Goal: Information Seeking & Learning: Check status

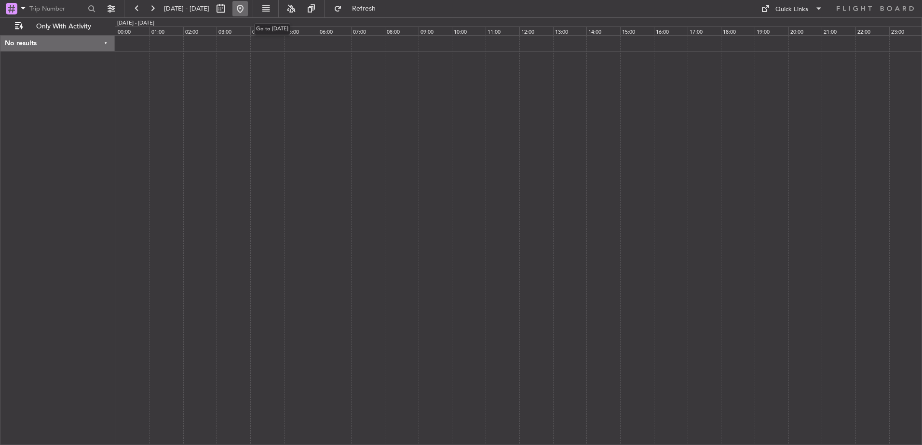
click at [248, 8] on button at bounding box center [239, 8] width 15 height 15
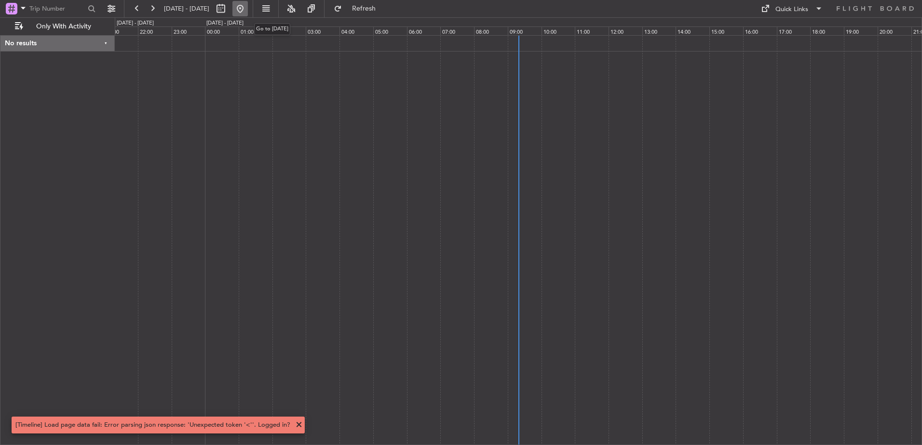
click at [248, 9] on button at bounding box center [239, 8] width 15 height 15
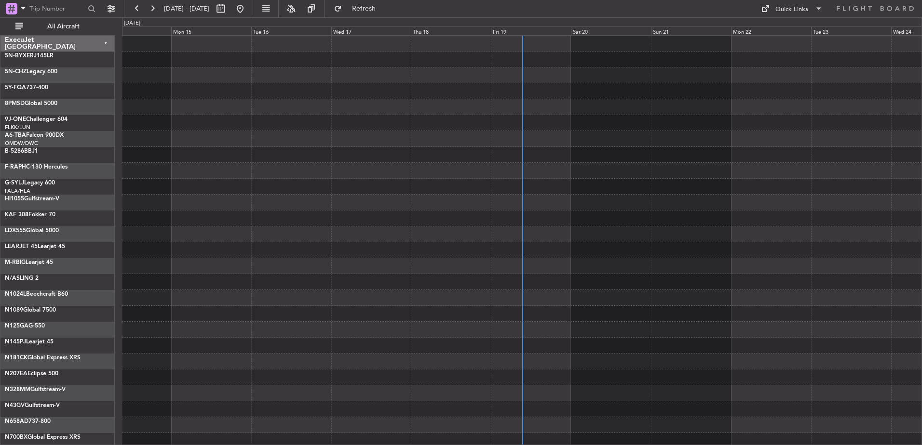
click at [108, 43] on div "ExecuJet [GEOGRAPHIC_DATA]" at bounding box center [57, 44] width 114 height 16
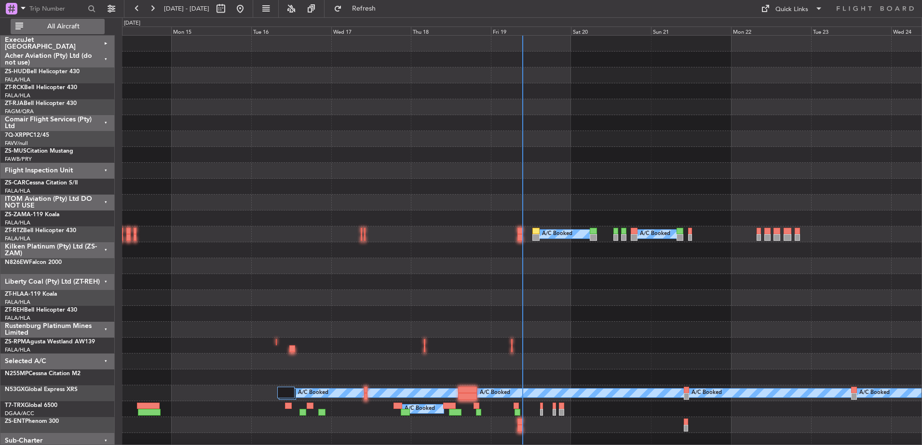
click at [53, 26] on span "All Aircraft" at bounding box center [63, 26] width 77 height 7
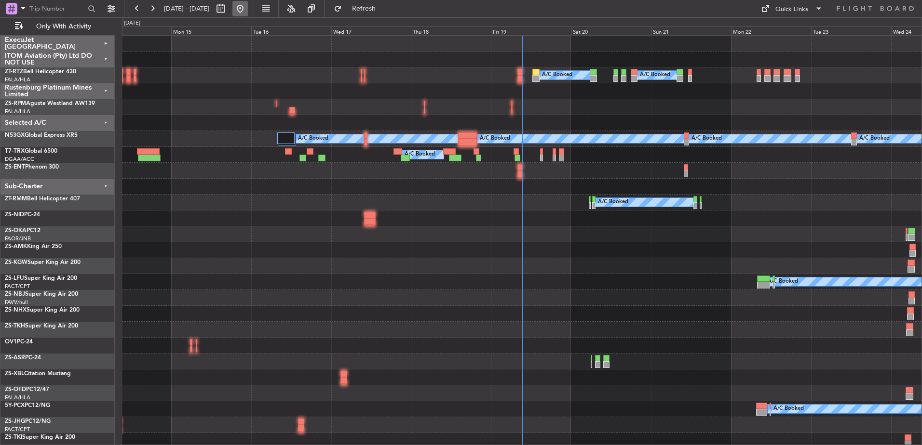
click at [248, 9] on button at bounding box center [239, 8] width 15 height 15
click at [107, 184] on div "Sub-Charter" at bounding box center [57, 187] width 114 height 16
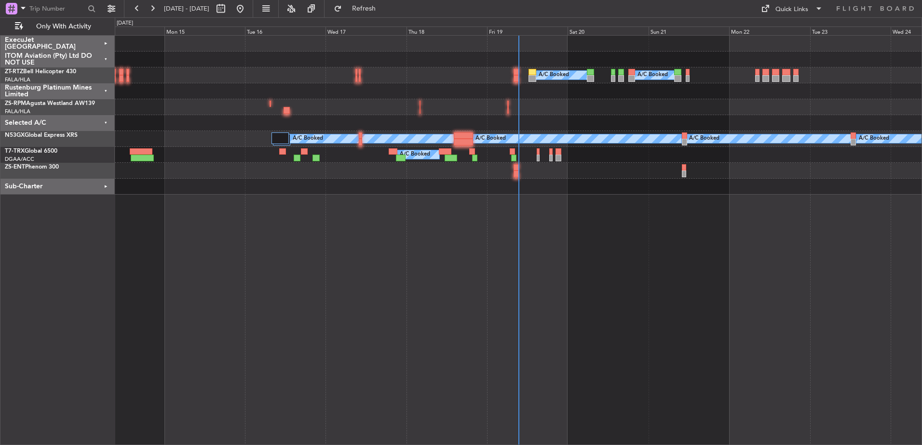
click at [106, 121] on div "Selected A/C" at bounding box center [57, 123] width 114 height 16
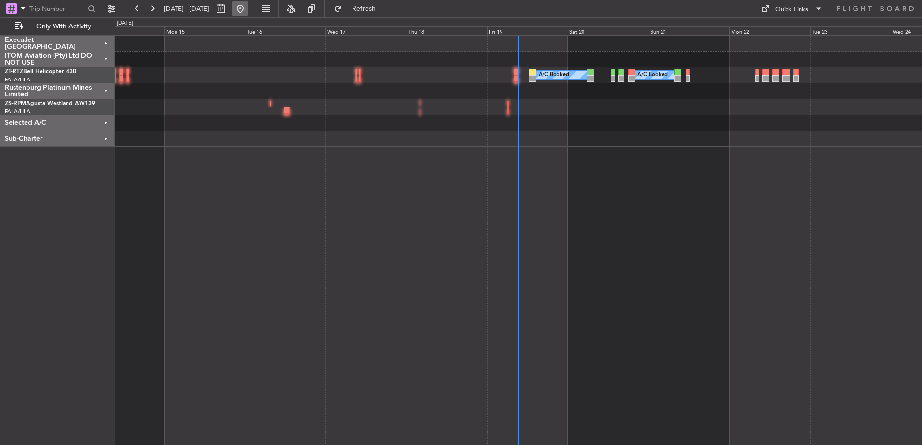
click at [248, 7] on button at bounding box center [239, 8] width 15 height 15
click at [506, 31] on div "Fri 19" at bounding box center [527, 31] width 80 height 9
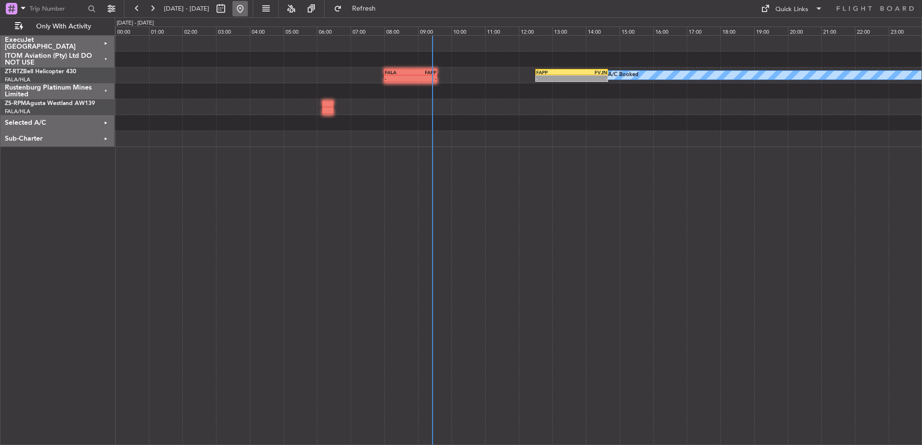
click at [248, 12] on button at bounding box center [239, 8] width 15 height 15
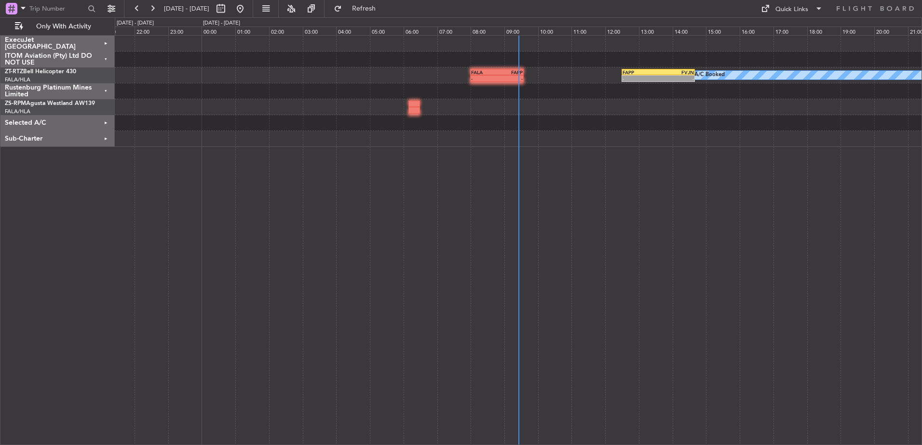
click at [111, 122] on div "Selected A/C" at bounding box center [57, 123] width 114 height 16
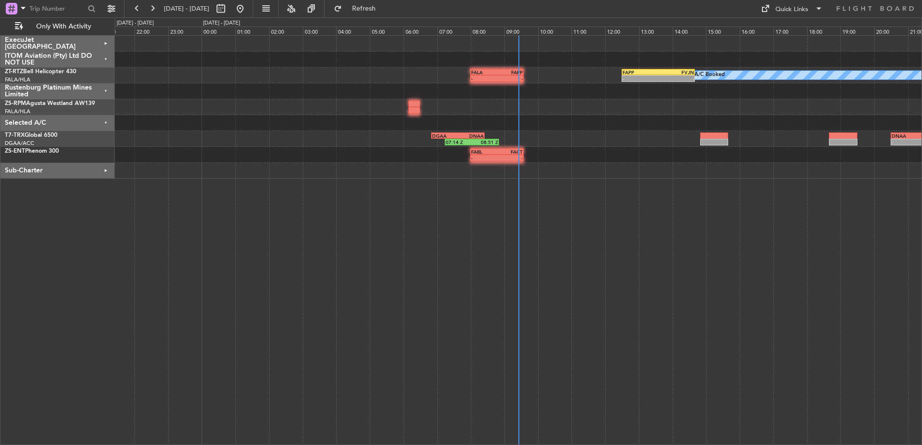
click at [105, 172] on div "Sub-Charter" at bounding box center [57, 171] width 114 height 16
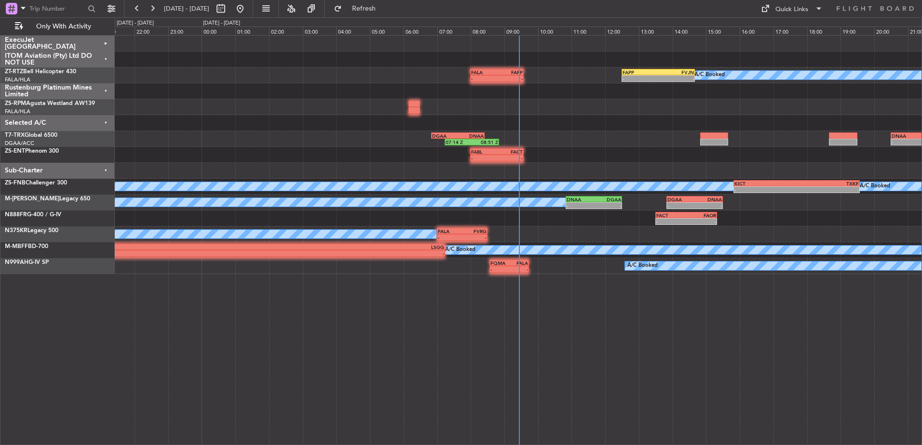
click at [103, 40] on div "ExecuJet South Africa" at bounding box center [57, 44] width 114 height 16
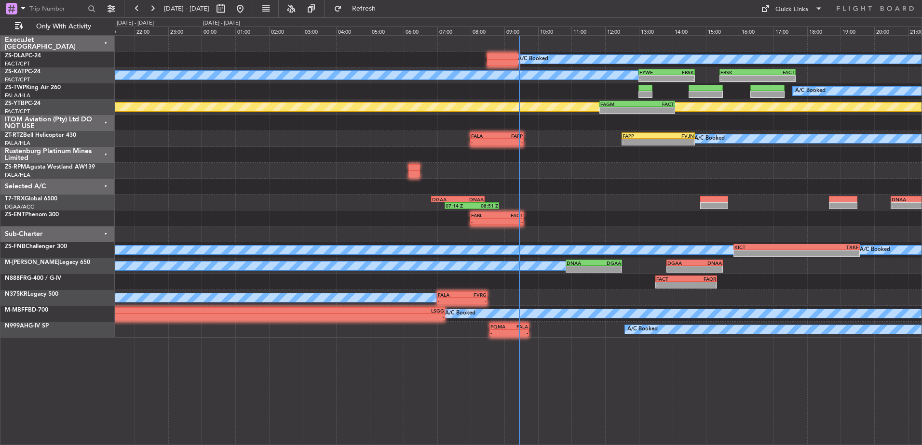
click at [108, 233] on div "Sub-Charter" at bounding box center [57, 235] width 114 height 16
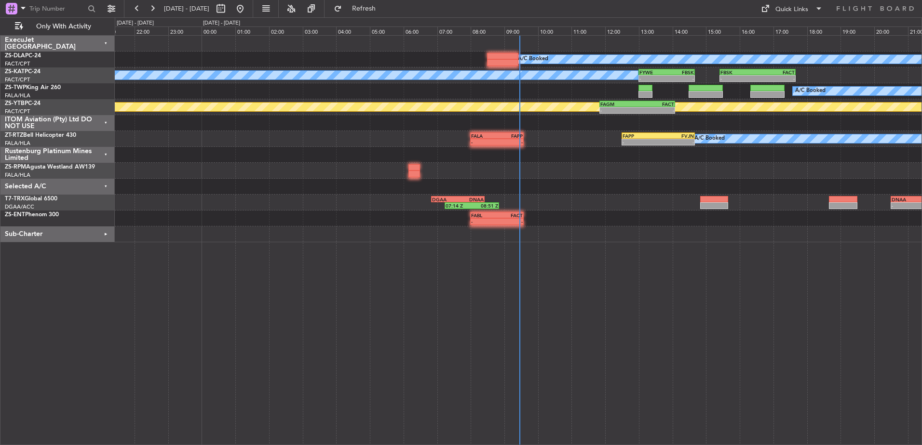
click at [106, 122] on div "ITOM Aviation (Pty) Ltd DO NOT USE" at bounding box center [57, 123] width 114 height 16
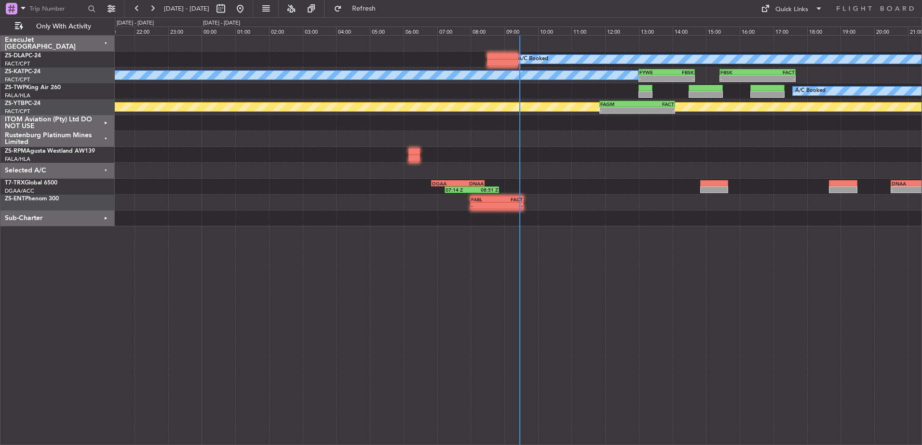
click at [105, 138] on div "Rustenburg Platinum Mines Limited" at bounding box center [57, 139] width 114 height 16
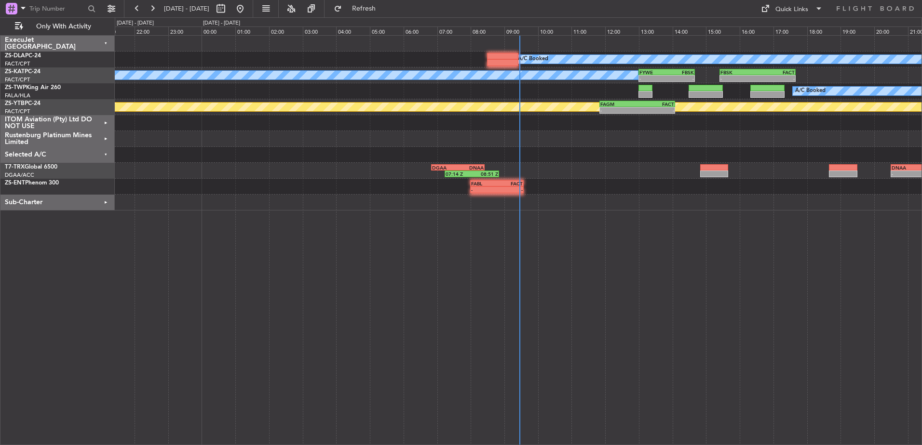
click at [106, 154] on div "Selected A/C" at bounding box center [57, 155] width 114 height 16
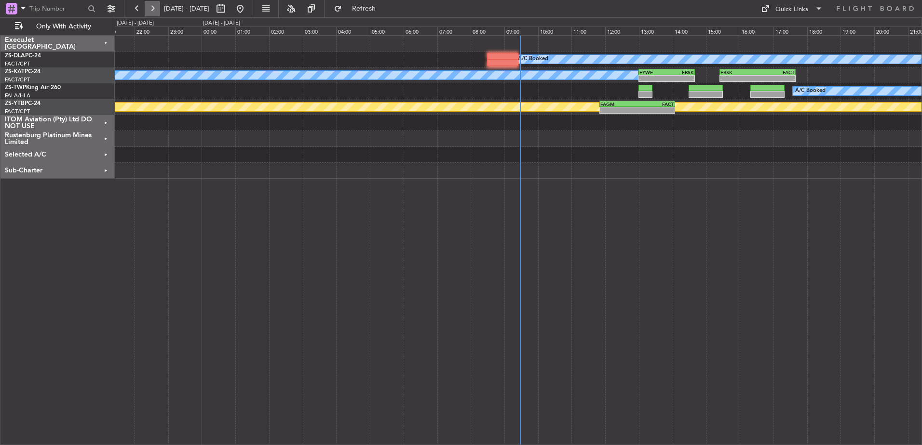
click at [153, 7] on button at bounding box center [152, 8] width 15 height 15
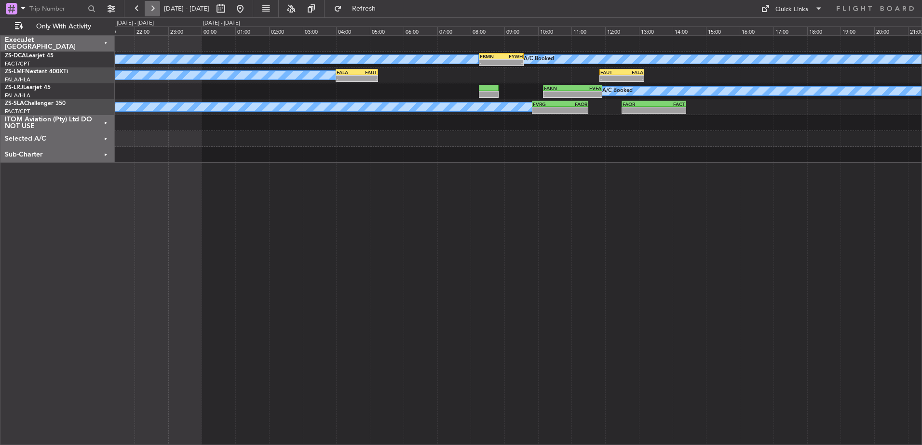
click at [155, 9] on button at bounding box center [152, 8] width 15 height 15
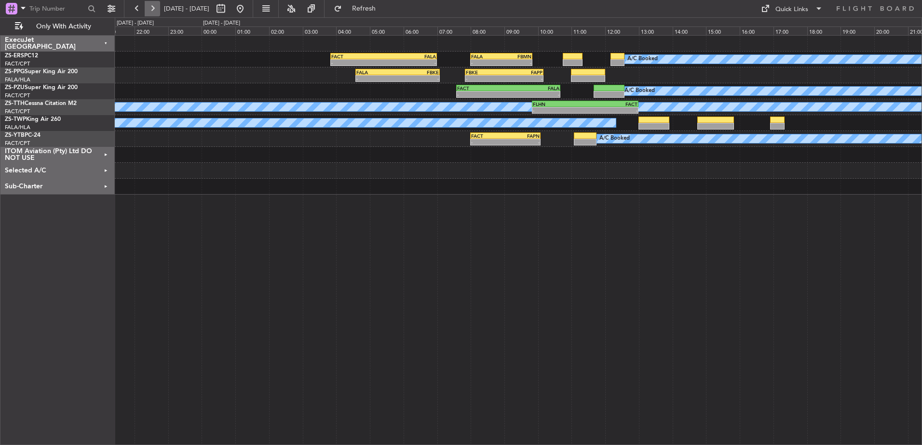
click at [152, 5] on button at bounding box center [152, 8] width 15 height 15
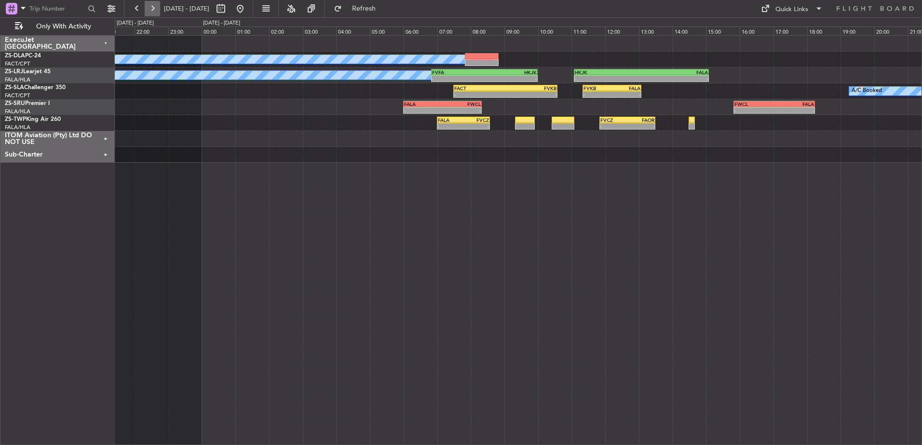
click at [152, 6] on button at bounding box center [152, 8] width 15 height 15
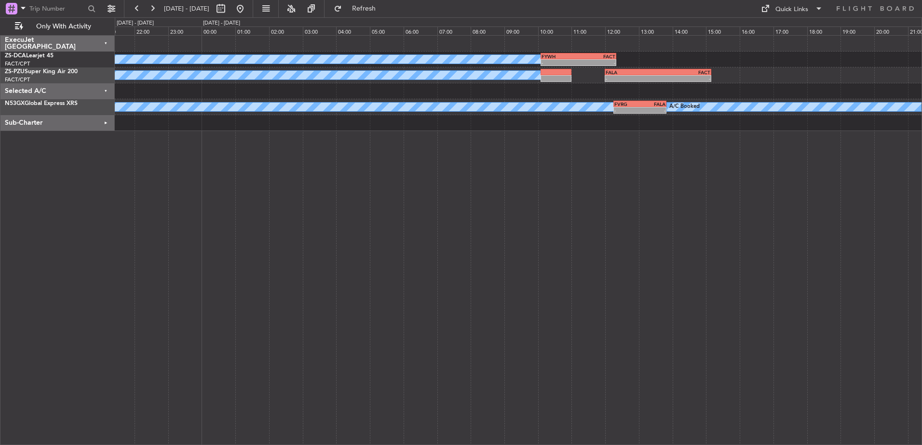
click at [107, 41] on div "ExecuJet South Africa" at bounding box center [57, 44] width 114 height 16
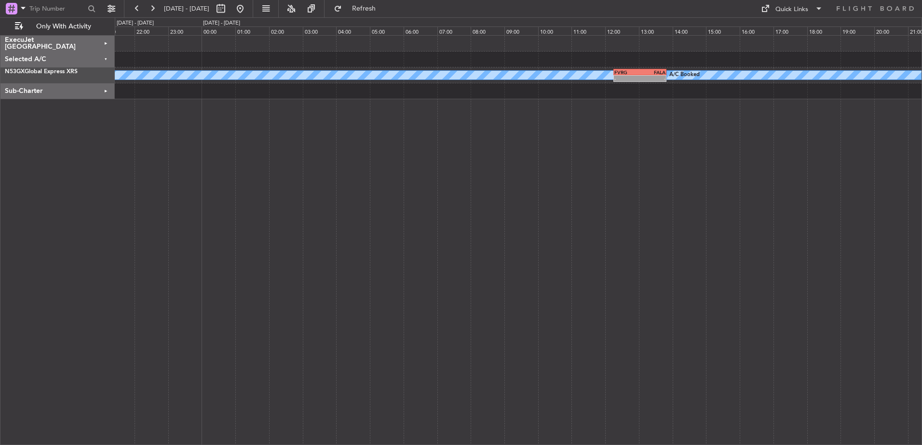
click at [107, 40] on div "ExecuJet South Africa" at bounding box center [57, 44] width 114 height 16
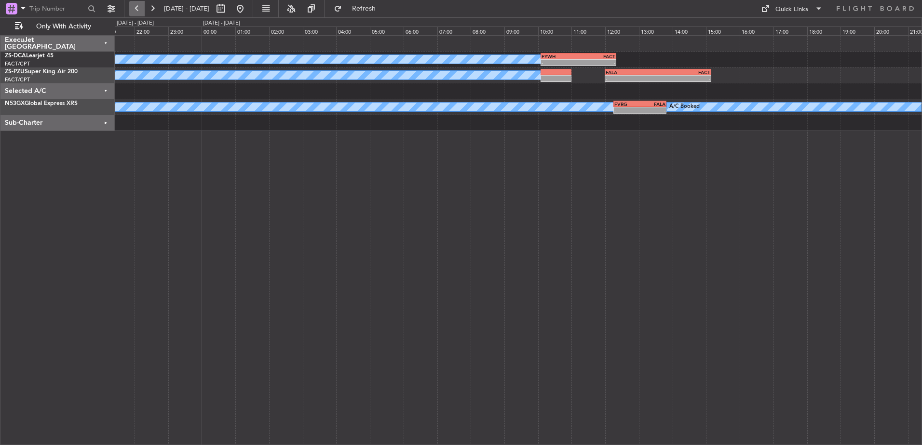
click at [134, 8] on button at bounding box center [136, 8] width 15 height 15
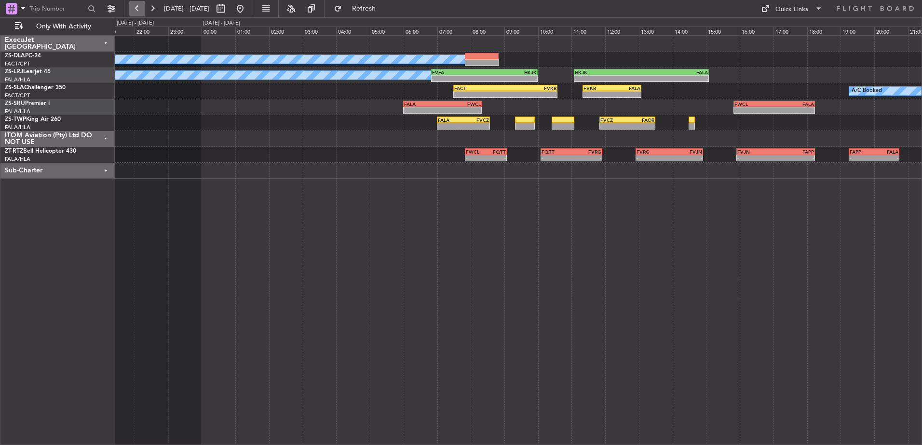
click at [134, 9] on button at bounding box center [136, 8] width 15 height 15
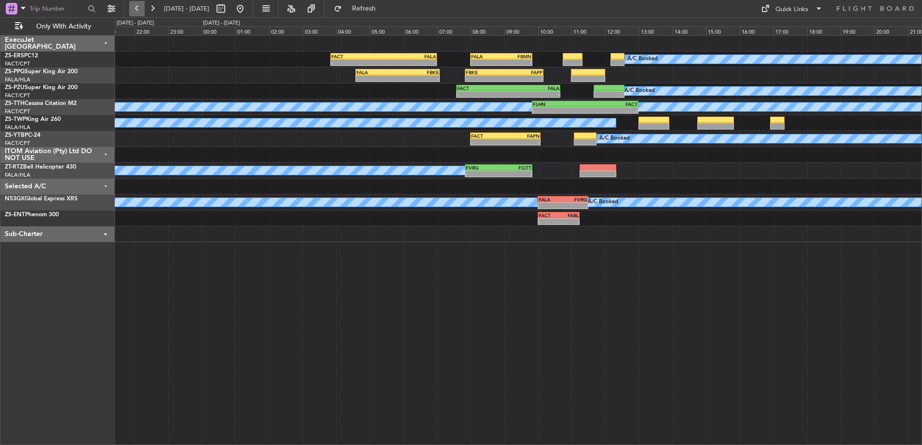
click at [139, 13] on button at bounding box center [136, 8] width 15 height 15
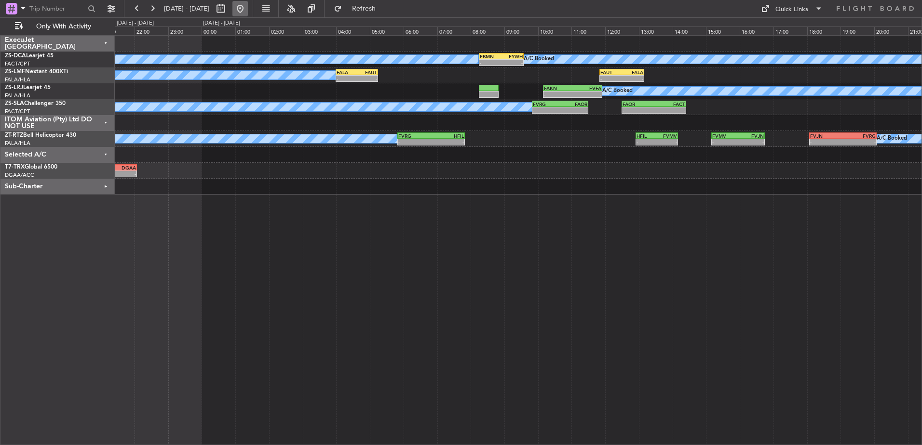
click at [248, 8] on button at bounding box center [239, 8] width 15 height 15
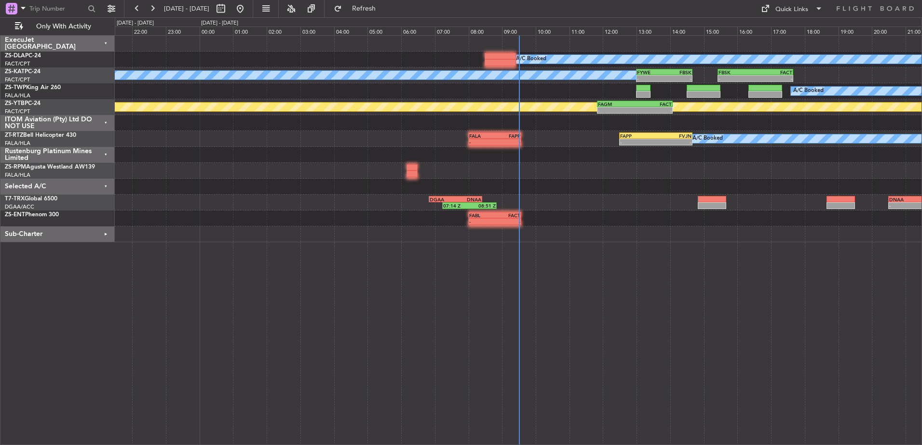
click at [106, 184] on div "Selected A/C" at bounding box center [57, 187] width 114 height 16
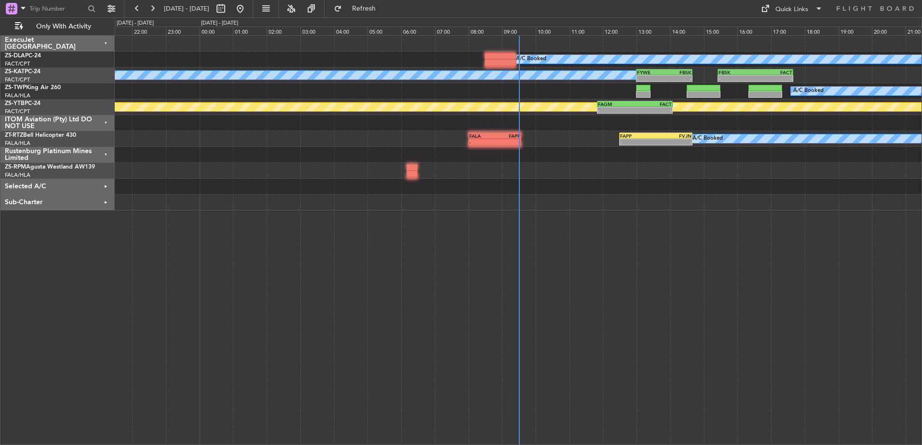
click at [105, 202] on div "Sub-Charter" at bounding box center [57, 203] width 114 height 16
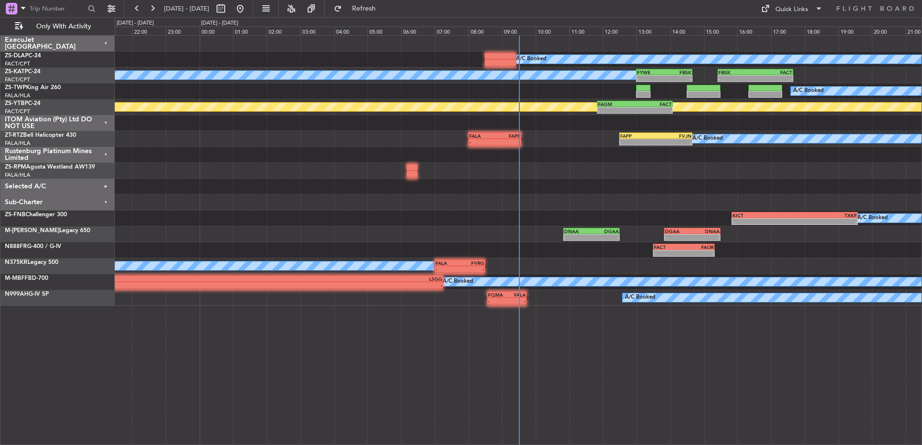
click at [105, 202] on div "Sub-Charter" at bounding box center [57, 203] width 114 height 16
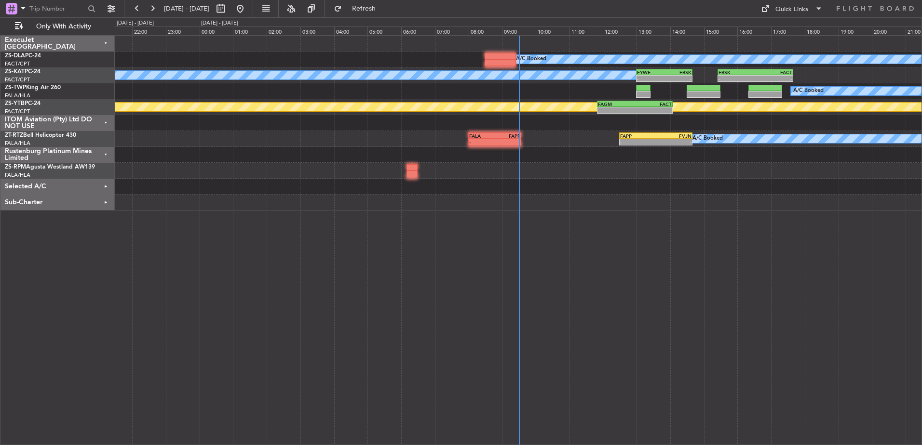
click at [106, 154] on div "Rustenburg Platinum Mines Limited" at bounding box center [57, 155] width 114 height 16
click at [105, 123] on div "ITOM Aviation (Pty) Ltd DO NOT USE" at bounding box center [57, 123] width 114 height 16
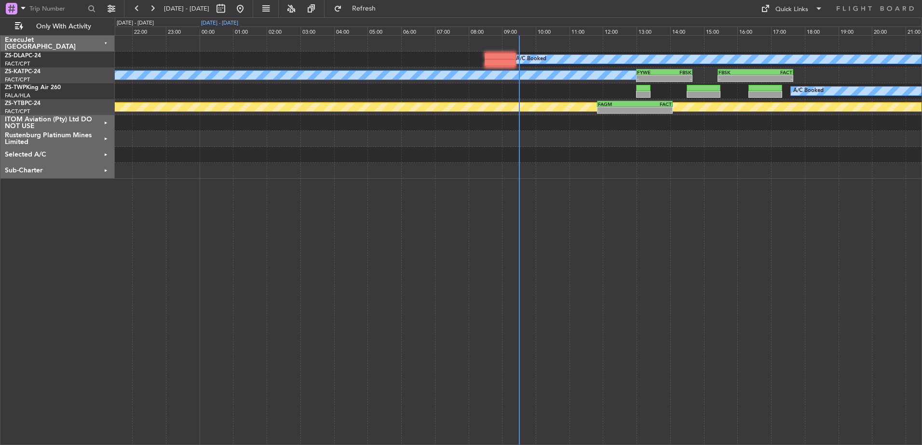
click at [216, 21] on div "[DATE] - [DATE]" at bounding box center [219, 23] width 37 height 8
click at [248, 11] on button at bounding box center [239, 8] width 15 height 15
click at [248, 9] on button at bounding box center [239, 8] width 15 height 15
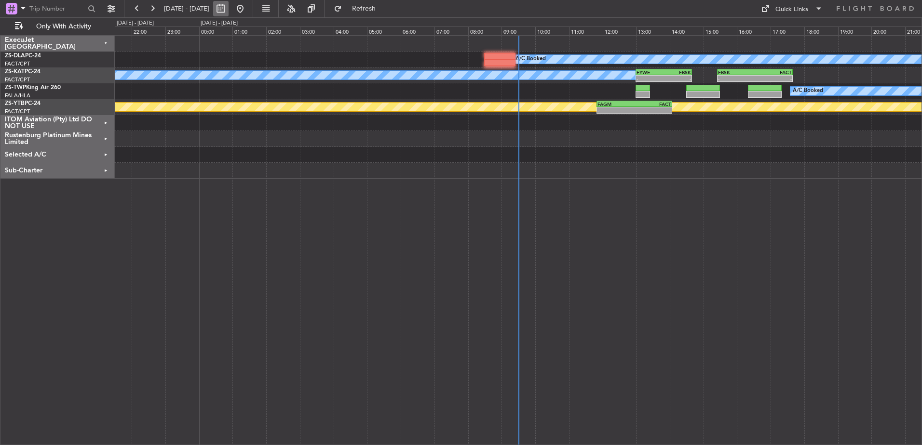
click at [228, 6] on button at bounding box center [220, 8] width 15 height 15
select select "9"
select select "2025"
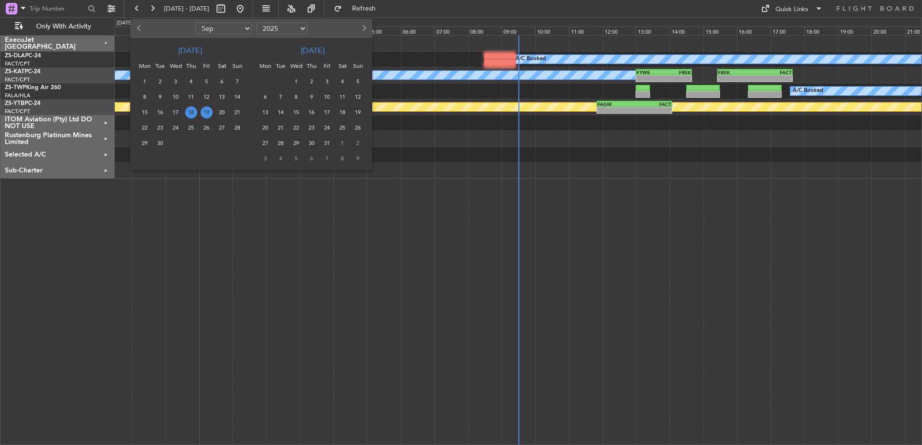
click at [210, 109] on span "19" at bounding box center [207, 113] width 12 height 12
click at [210, 111] on span "19" at bounding box center [207, 113] width 12 height 12
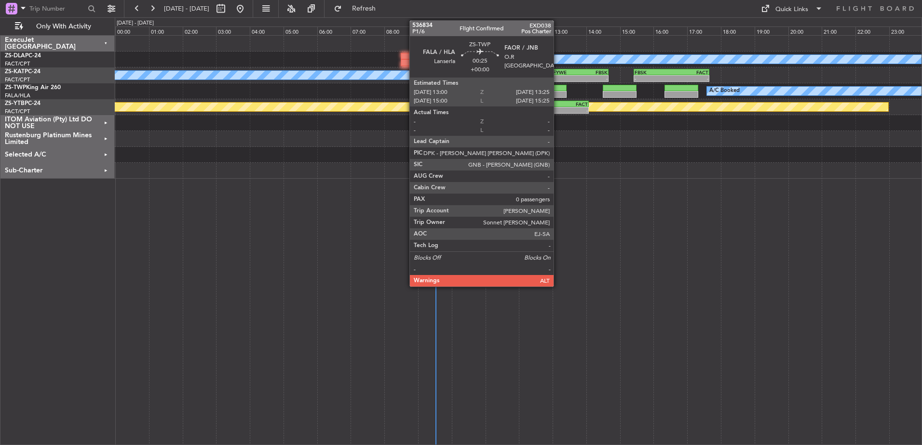
click at [558, 95] on div at bounding box center [559, 94] width 14 height 7
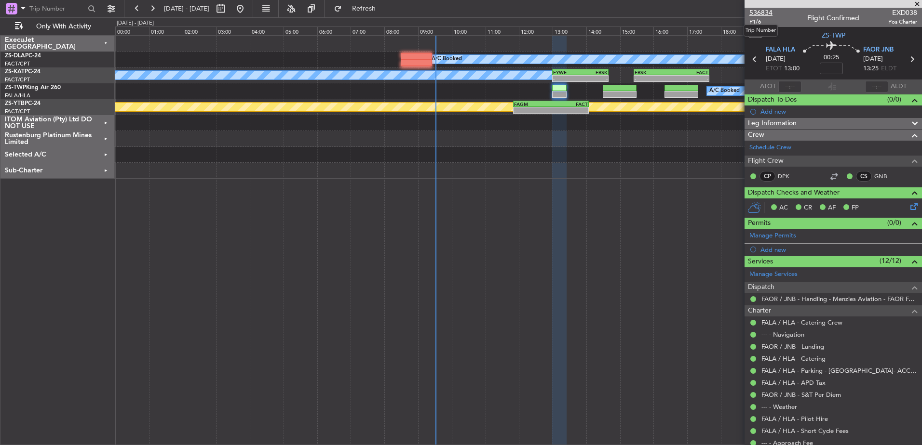
click at [768, 12] on span "536834" at bounding box center [760, 13] width 23 height 10
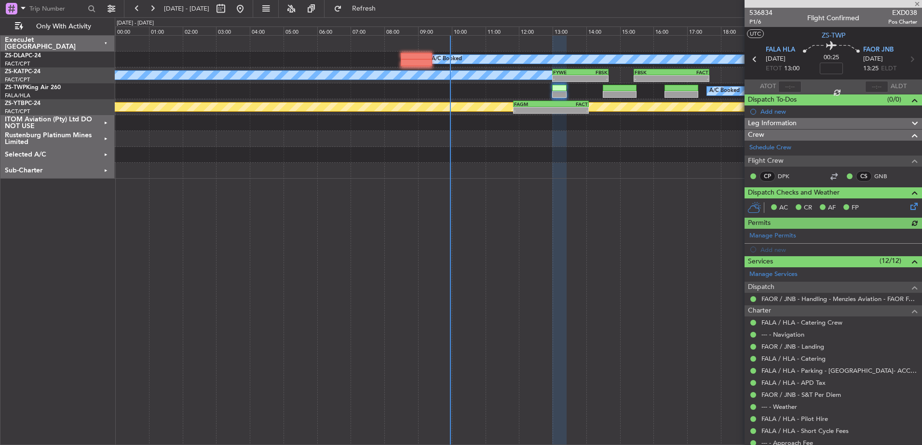
click at [107, 138] on div "Rustenburg Platinum Mines Limited" at bounding box center [57, 139] width 114 height 16
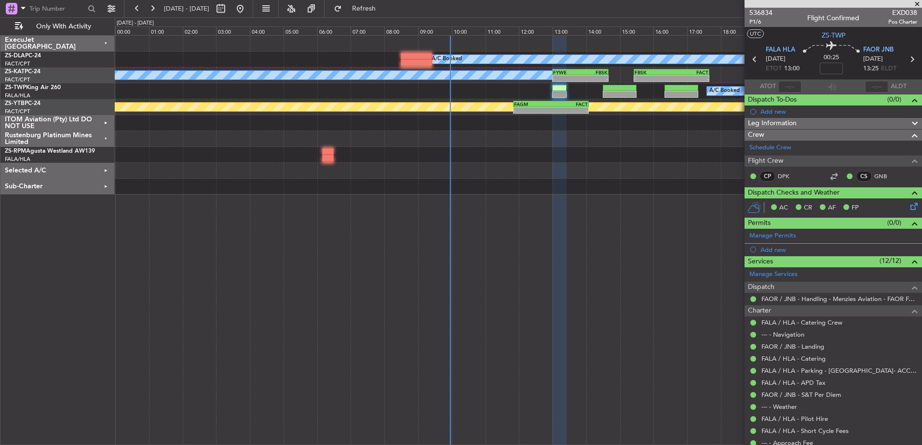
click at [917, 4] on span at bounding box center [917, 4] width 10 height 9
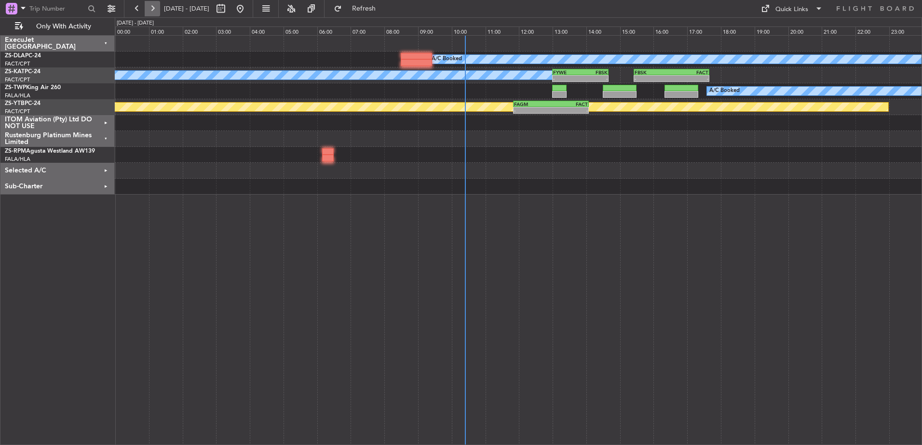
click at [155, 10] on button at bounding box center [152, 8] width 15 height 15
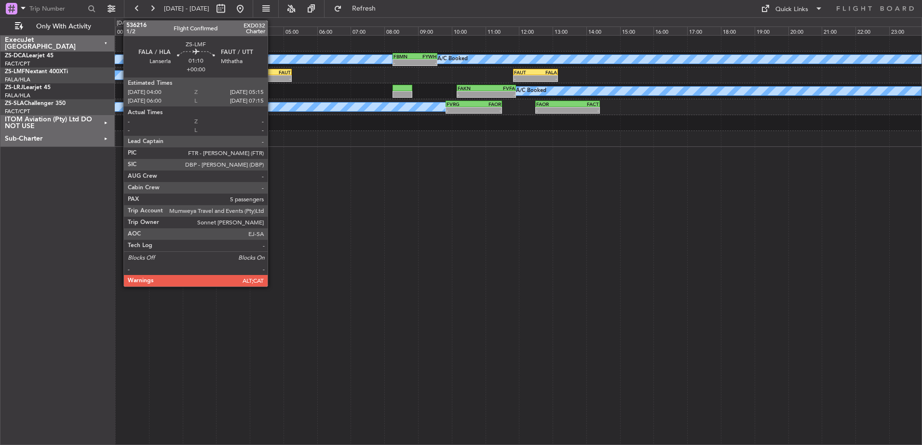
click at [272, 77] on div "-" at bounding box center [280, 79] width 20 height 6
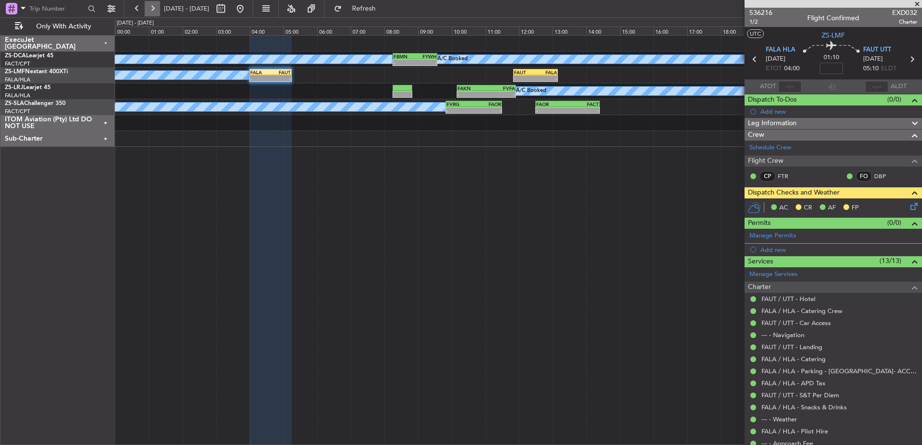
click at [151, 11] on button at bounding box center [152, 8] width 15 height 15
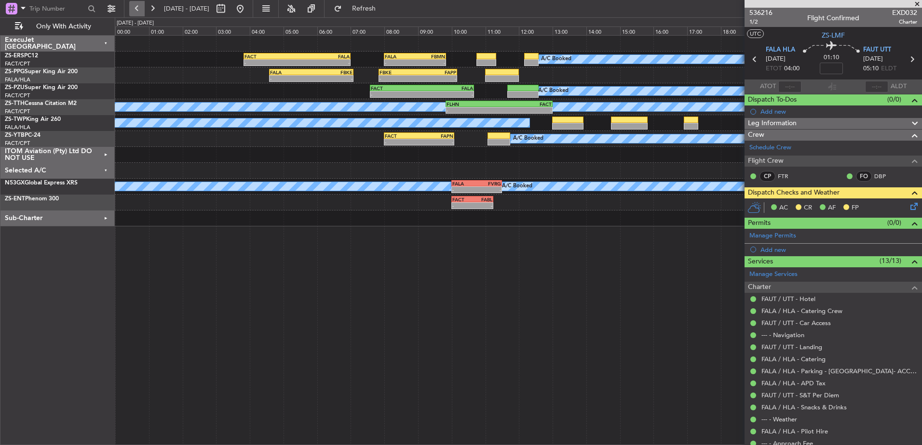
click at [135, 9] on button at bounding box center [136, 8] width 15 height 15
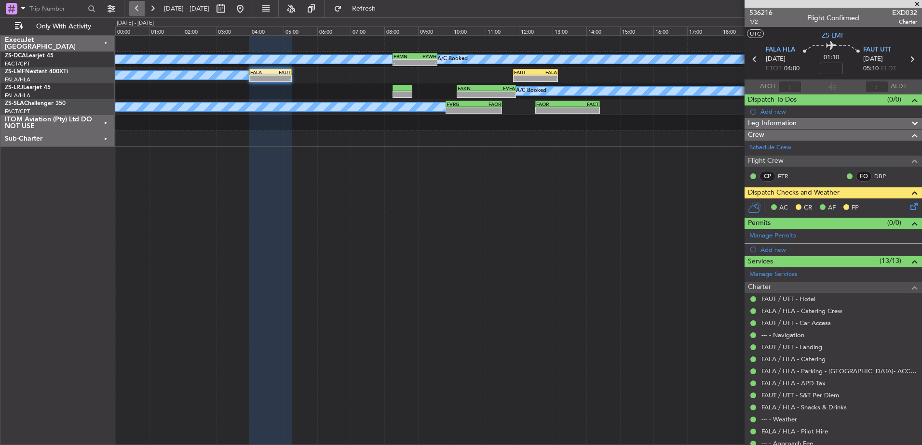
click at [132, 9] on button at bounding box center [136, 8] width 15 height 15
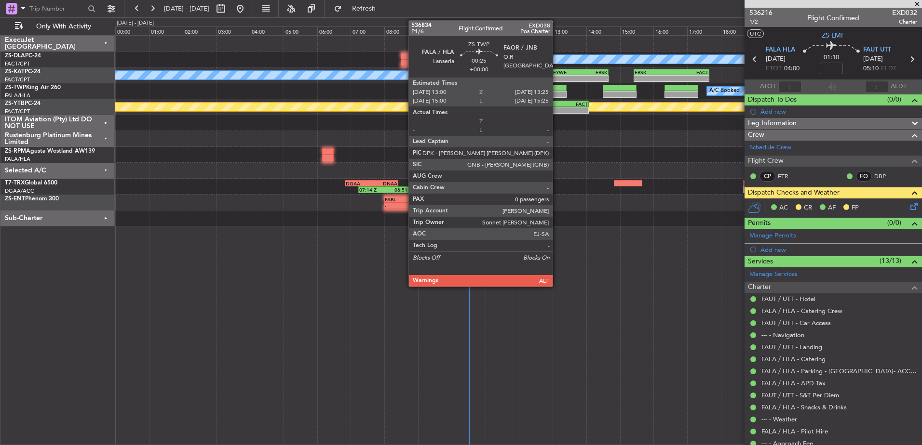
click at [557, 94] on div at bounding box center [559, 94] width 14 height 7
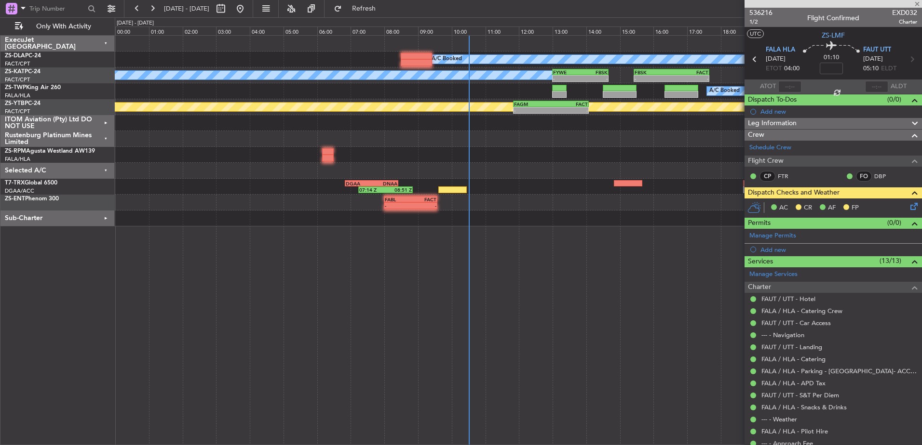
type input "0"
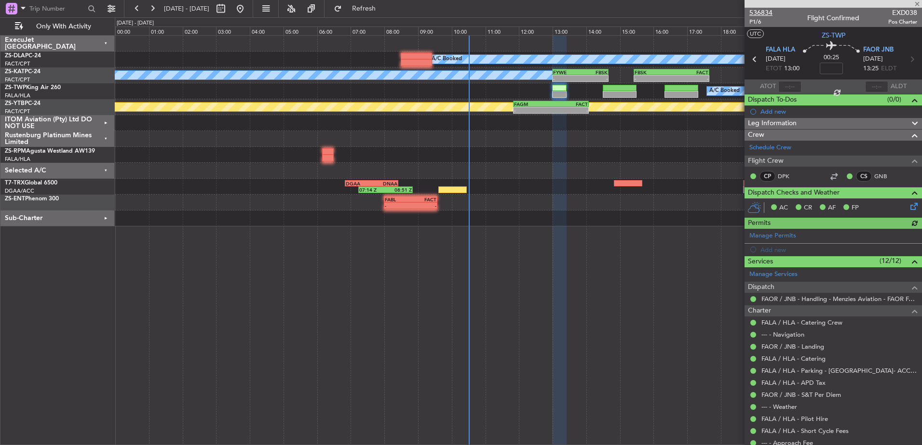
click at [760, 9] on span "536834" at bounding box center [760, 13] width 23 height 10
click at [153, 6] on button at bounding box center [152, 8] width 15 height 15
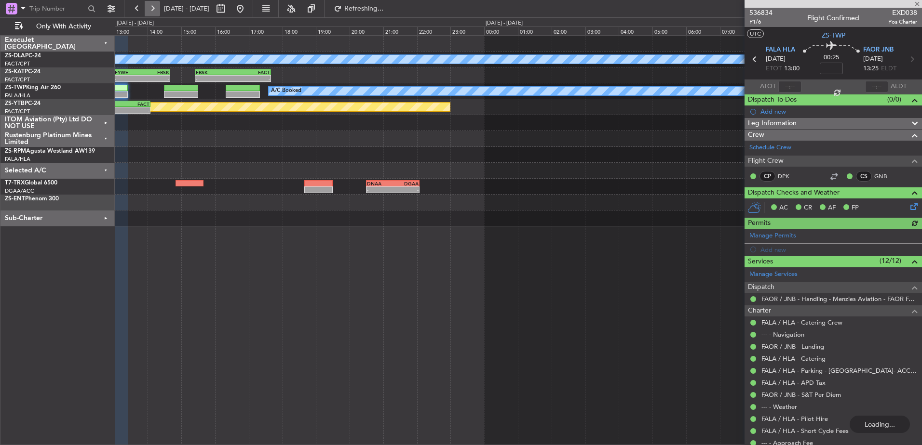
click at [153, 6] on button at bounding box center [152, 8] width 15 height 15
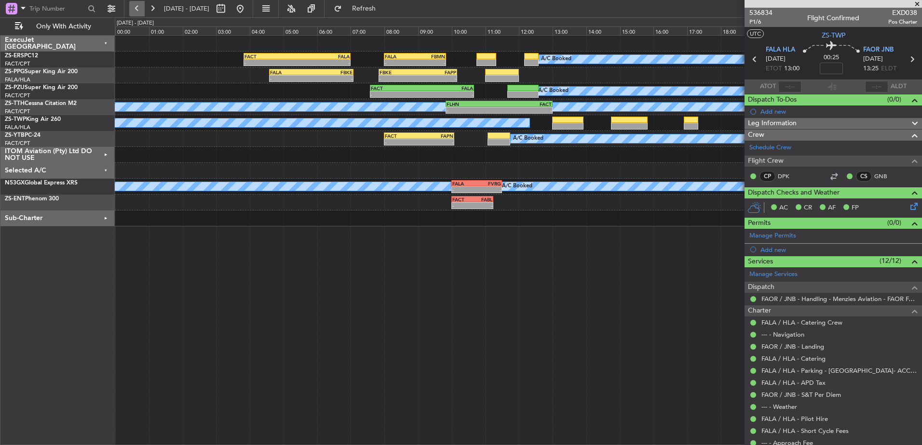
click at [141, 8] on button at bounding box center [136, 8] width 15 height 15
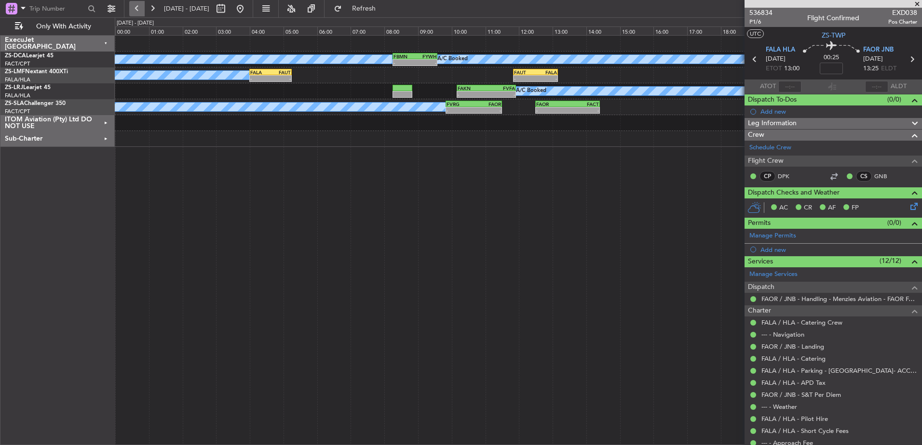
click at [141, 8] on button at bounding box center [136, 8] width 15 height 15
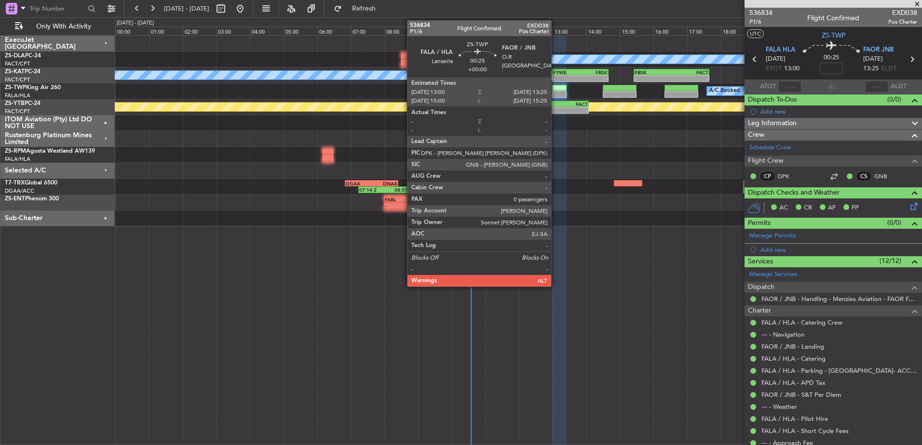
click at [555, 91] on div at bounding box center [559, 94] width 14 height 7
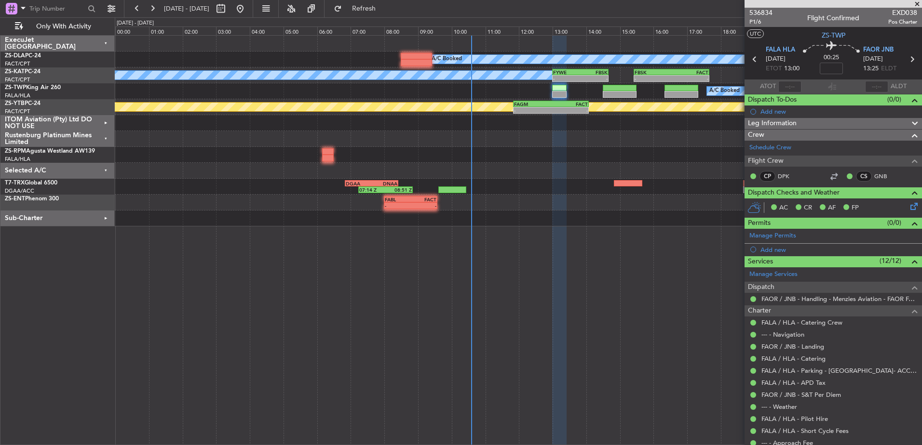
click at [908, 206] on icon at bounding box center [912, 205] width 8 height 8
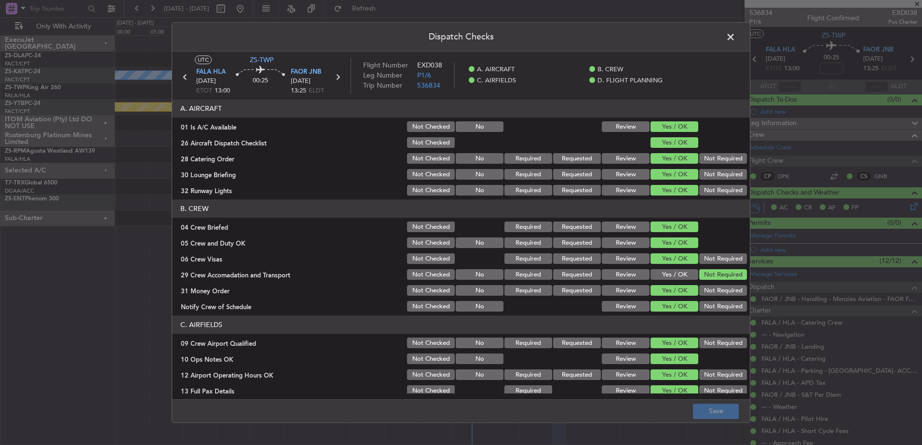
click at [735, 37] on span at bounding box center [735, 39] width 0 height 19
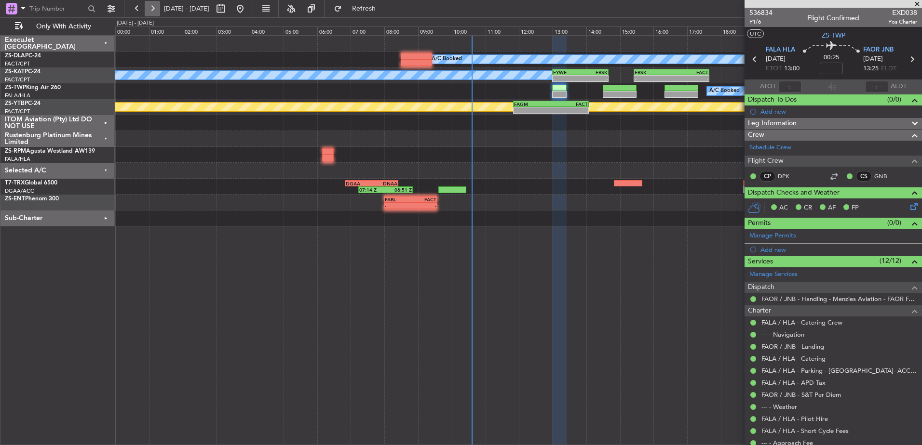
click at [151, 8] on button at bounding box center [152, 8] width 15 height 15
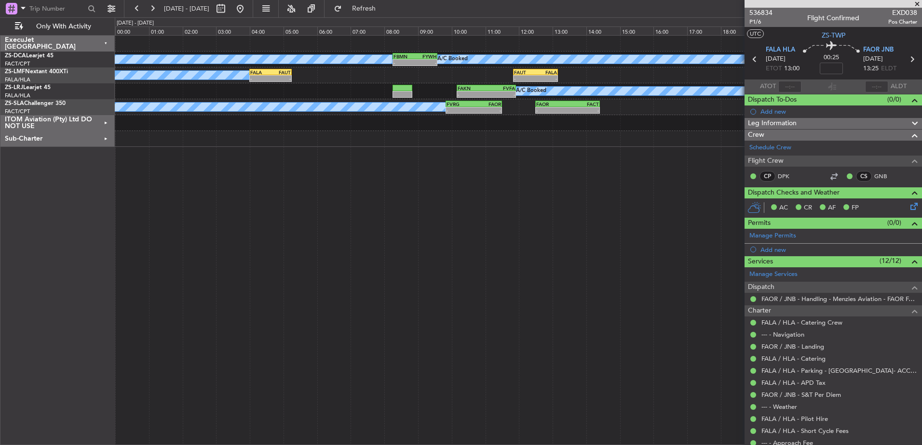
click at [918, 3] on span at bounding box center [917, 4] width 10 height 9
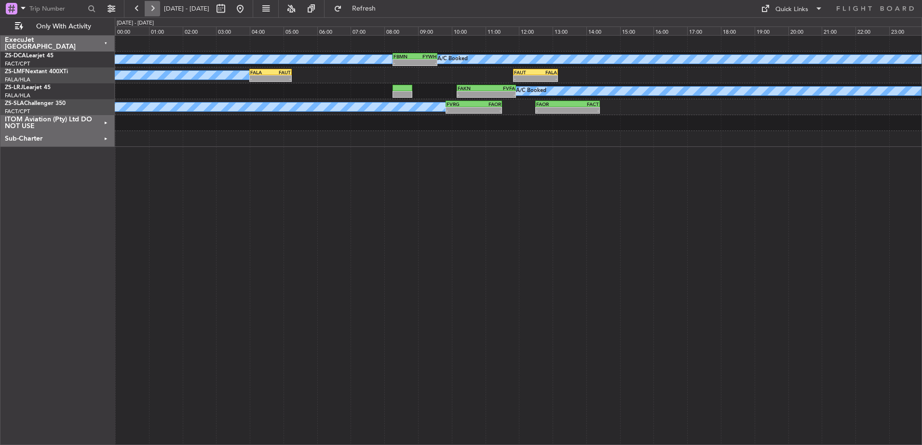
click at [148, 8] on button at bounding box center [152, 8] width 15 height 15
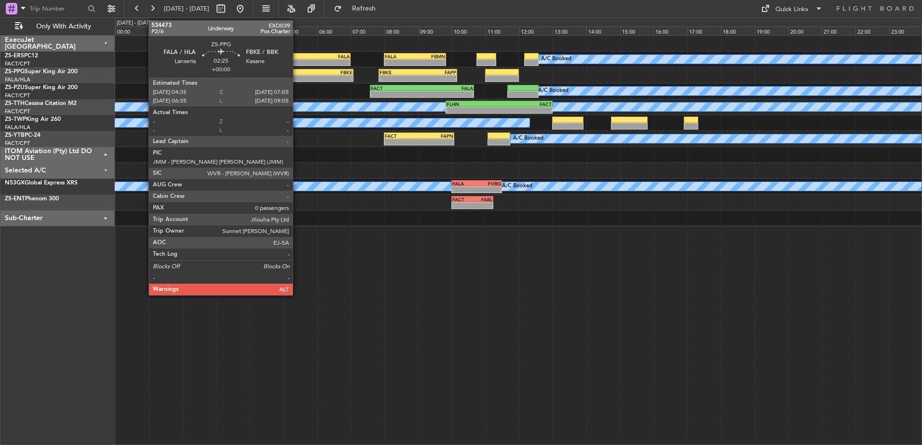
click at [297, 76] on div "-" at bounding box center [290, 79] width 41 height 6
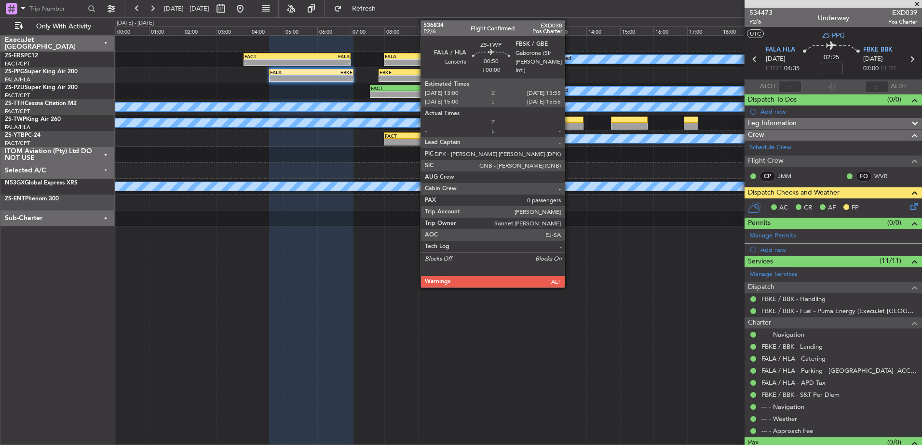
click at [569, 127] on div at bounding box center [567, 126] width 31 height 7
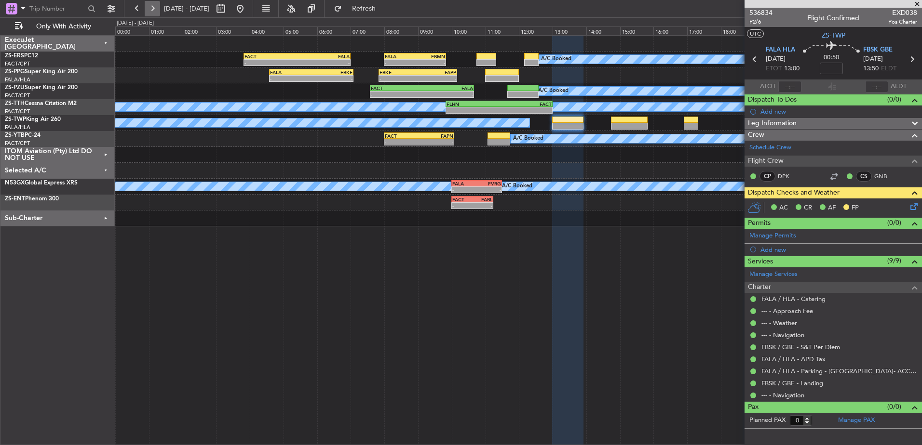
click at [158, 7] on button at bounding box center [152, 8] width 15 height 15
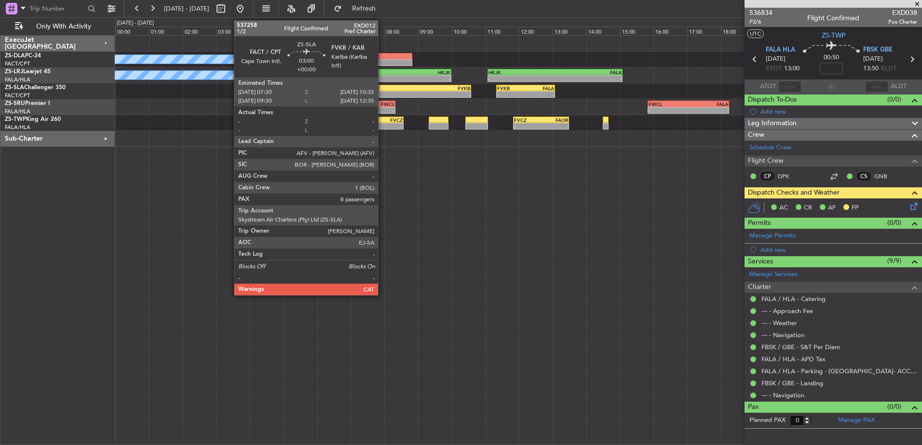
click at [382, 92] on div "-" at bounding box center [393, 95] width 51 height 6
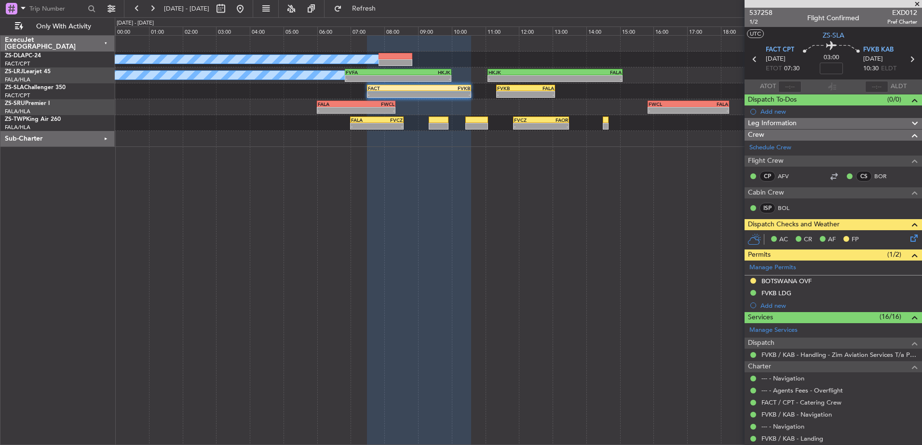
click at [918, 2] on span at bounding box center [917, 4] width 10 height 9
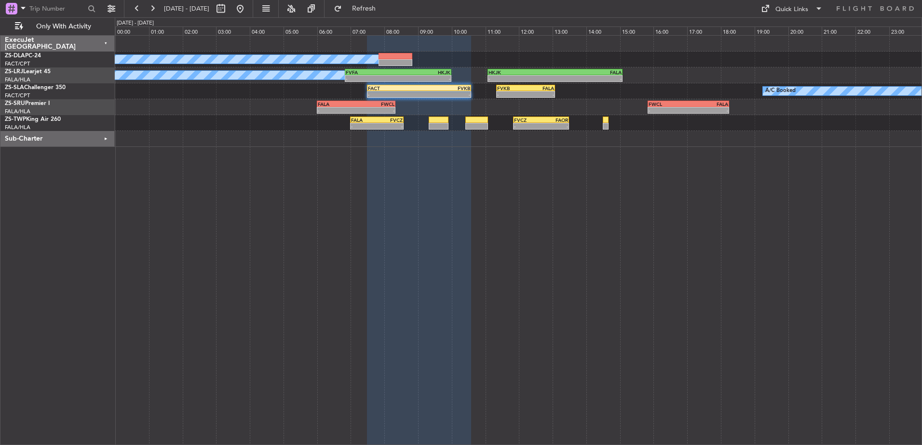
type input "0"
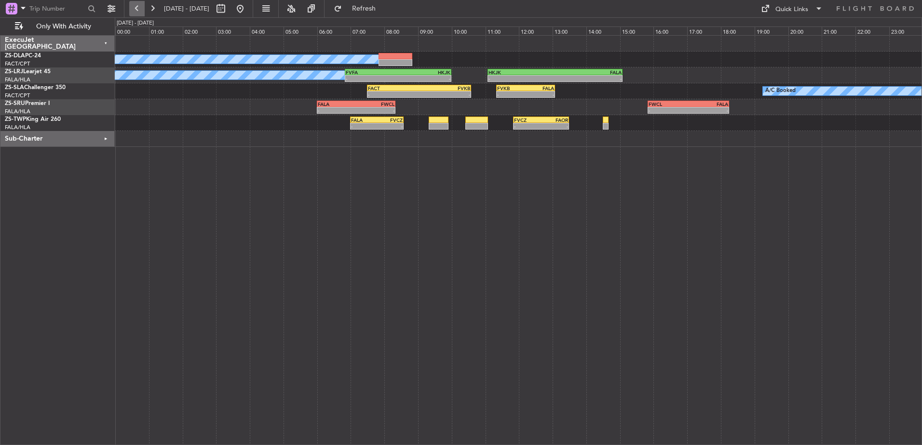
click at [134, 12] on button at bounding box center [136, 8] width 15 height 15
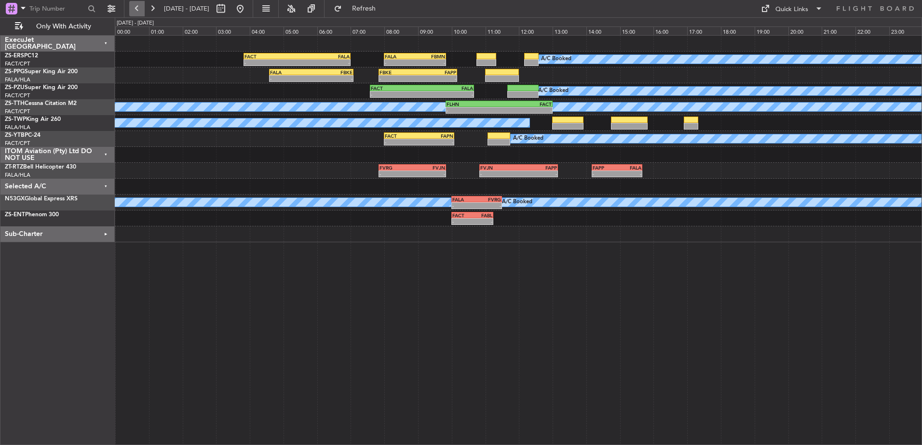
click at [134, 11] on button at bounding box center [136, 8] width 15 height 15
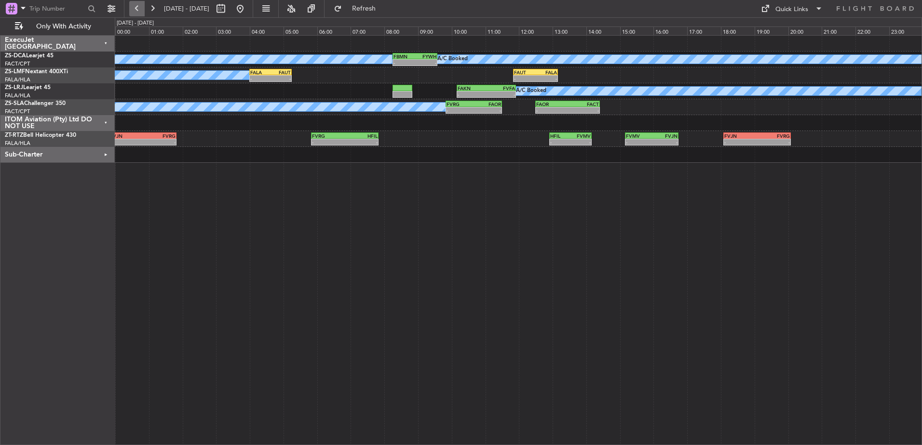
click at [135, 10] on button at bounding box center [136, 8] width 15 height 15
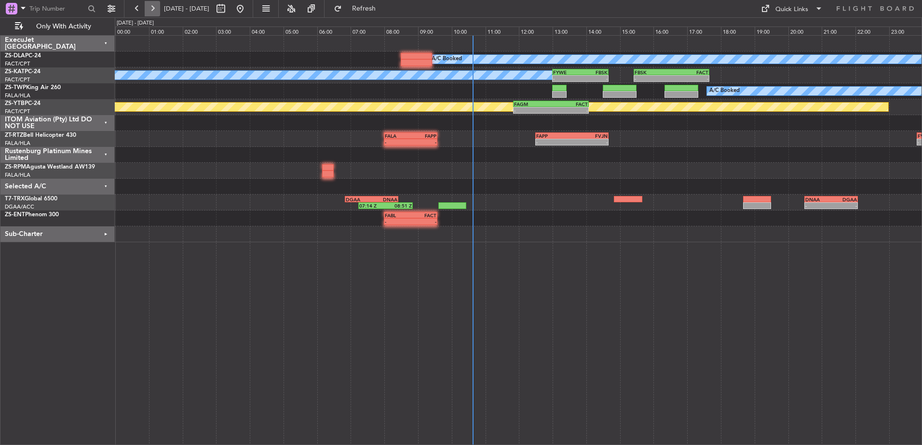
click at [155, 4] on button at bounding box center [152, 8] width 15 height 15
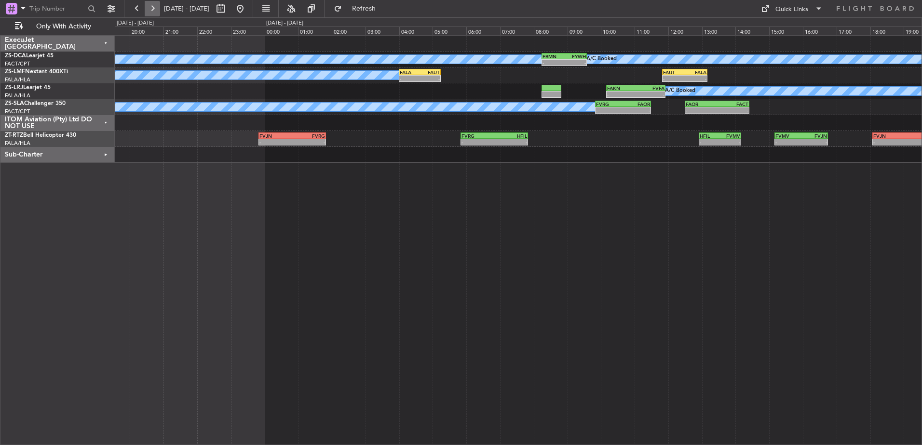
click at [155, 4] on button at bounding box center [152, 8] width 15 height 15
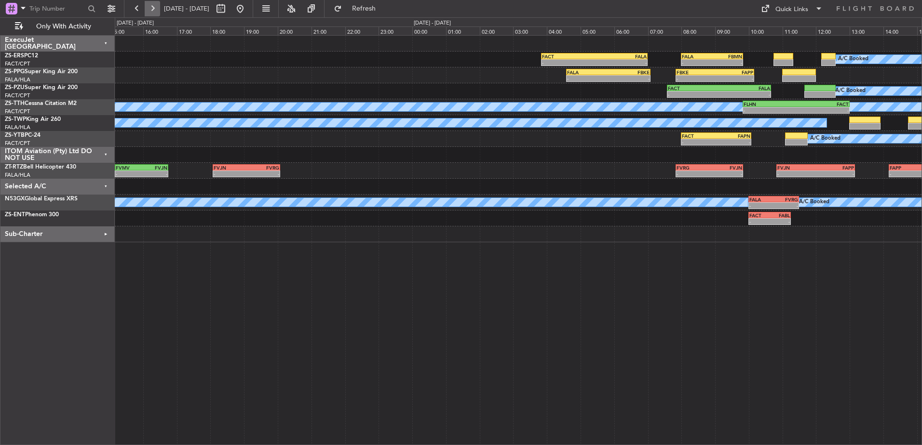
click at [155, 4] on button at bounding box center [152, 8] width 15 height 15
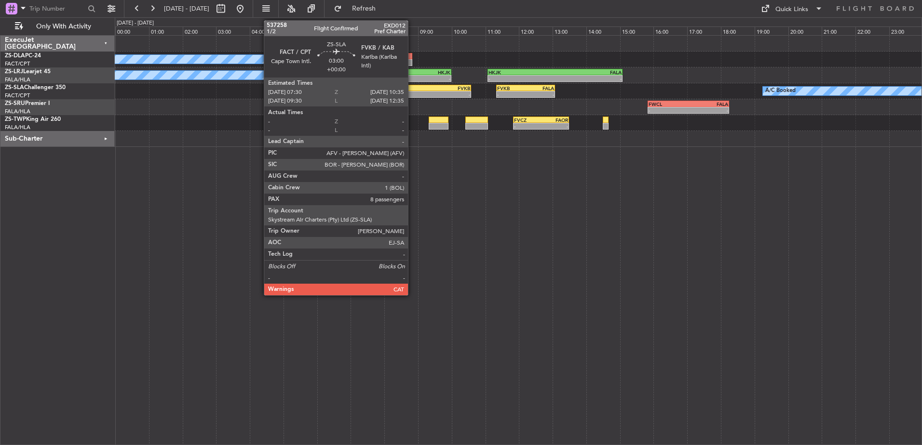
click at [412, 96] on div "-" at bounding box center [393, 95] width 51 height 6
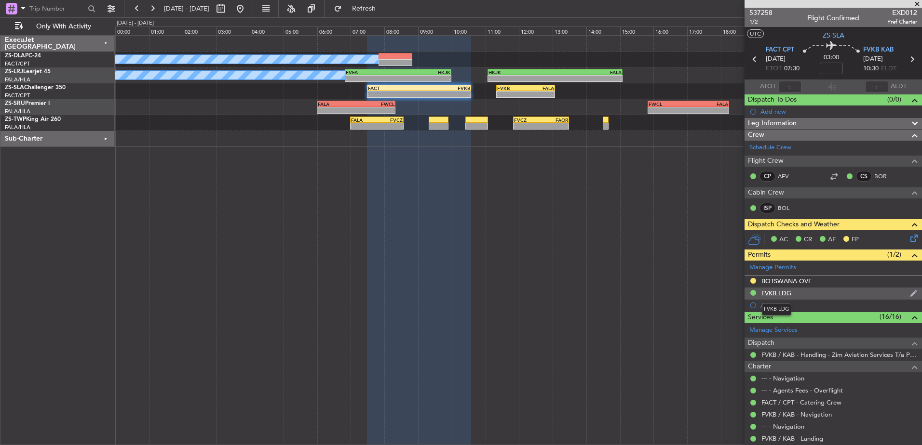
click at [771, 293] on div "FVKB LDG" at bounding box center [776, 293] width 30 height 8
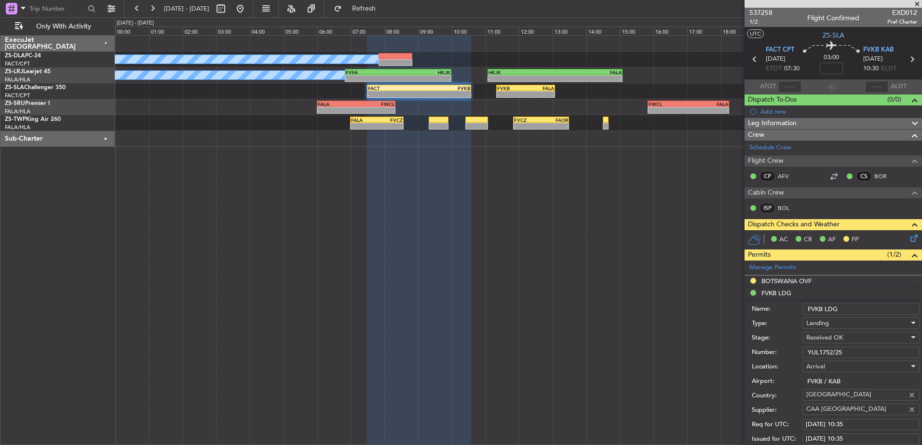
click at [917, 1] on span at bounding box center [917, 4] width 10 height 9
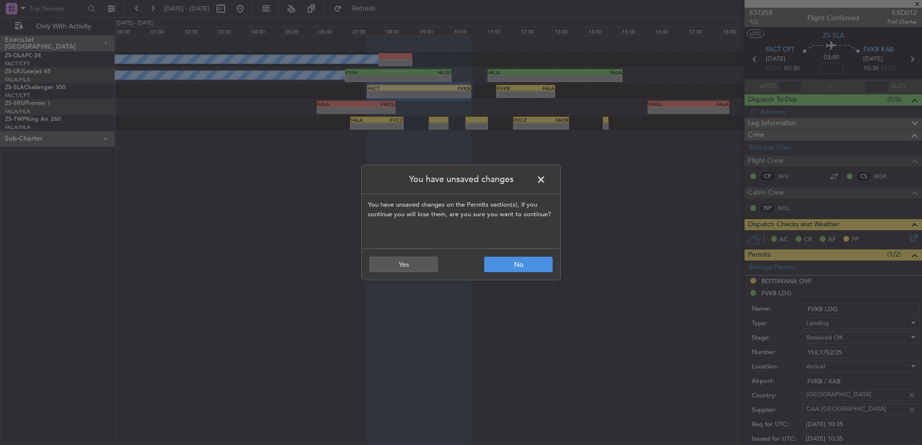
click at [546, 176] on span at bounding box center [546, 182] width 0 height 19
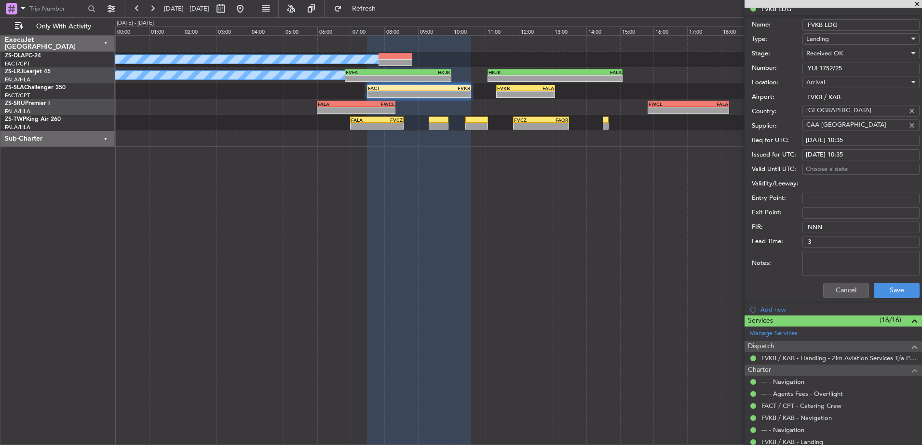
scroll to position [289, 0]
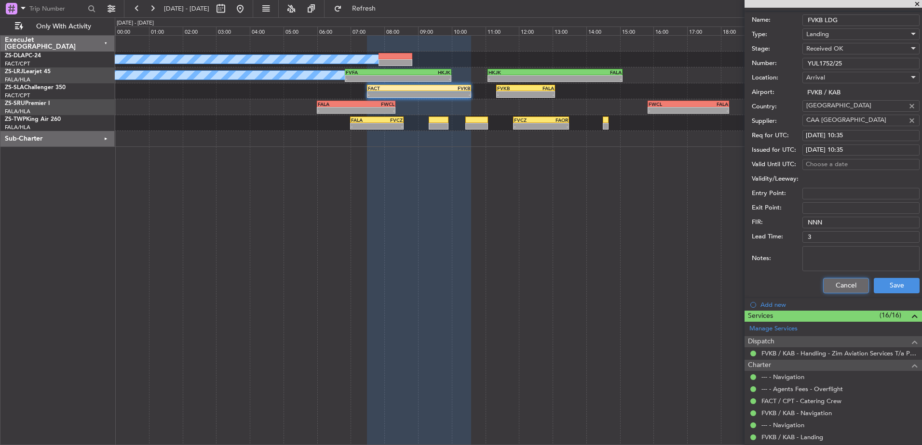
click at [832, 286] on button "Cancel" at bounding box center [846, 285] width 46 height 15
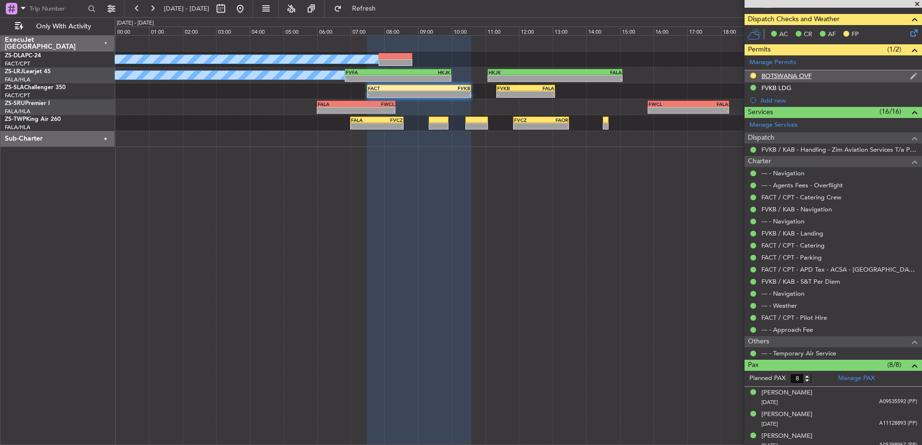
scroll to position [127, 0]
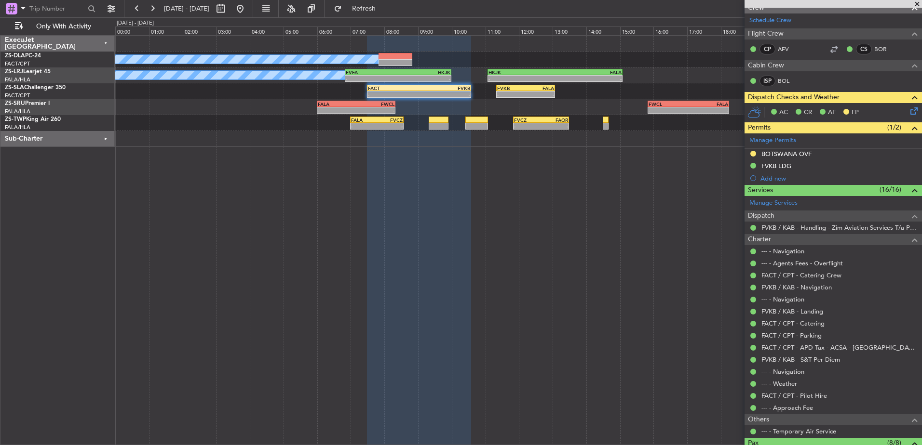
click at [917, 1] on span at bounding box center [917, 4] width 10 height 9
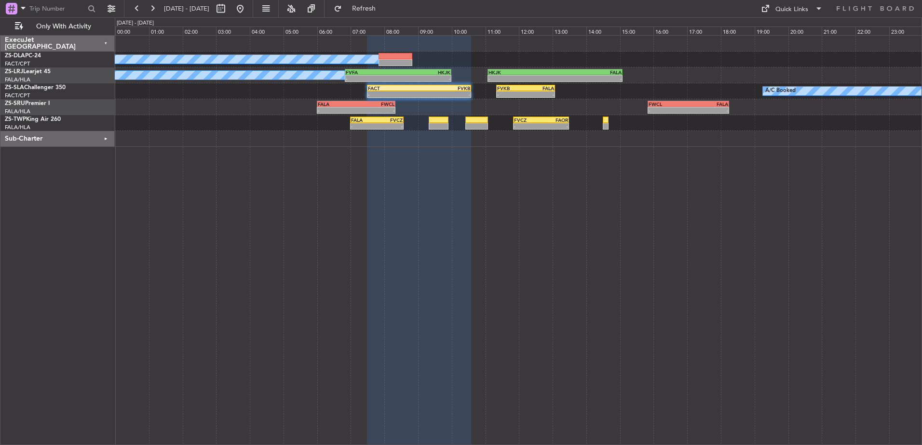
type input "0"
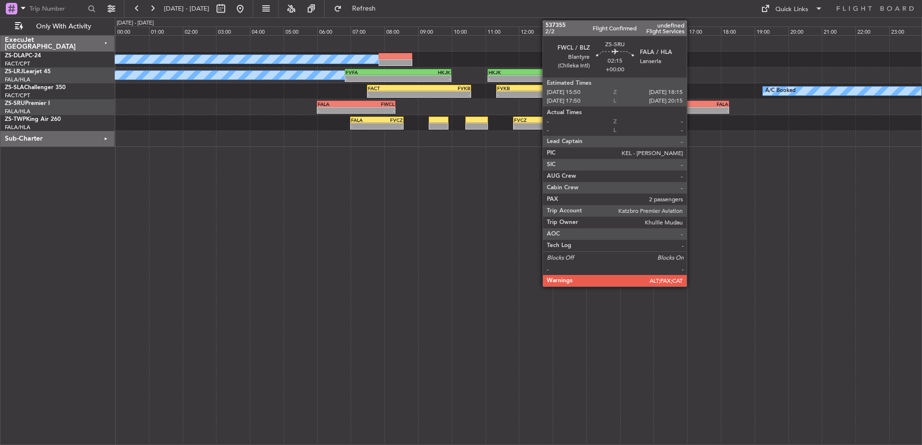
click at [691, 104] on div "FALA" at bounding box center [708, 104] width 40 height 6
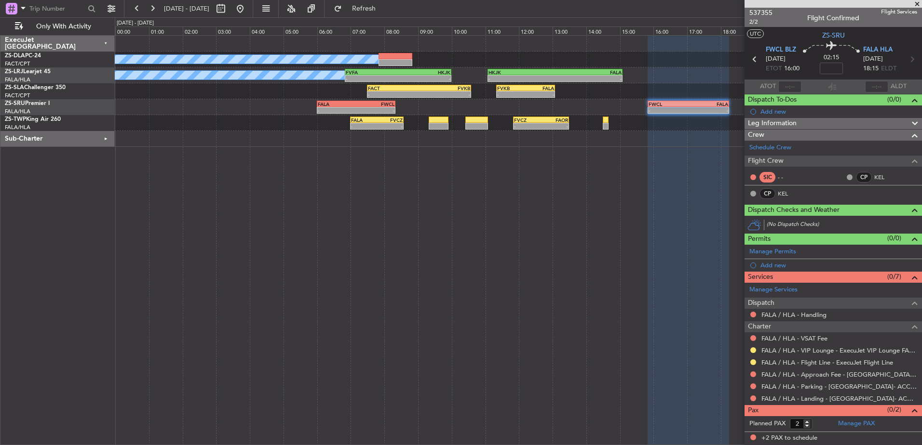
click at [918, 2] on span at bounding box center [917, 4] width 10 height 9
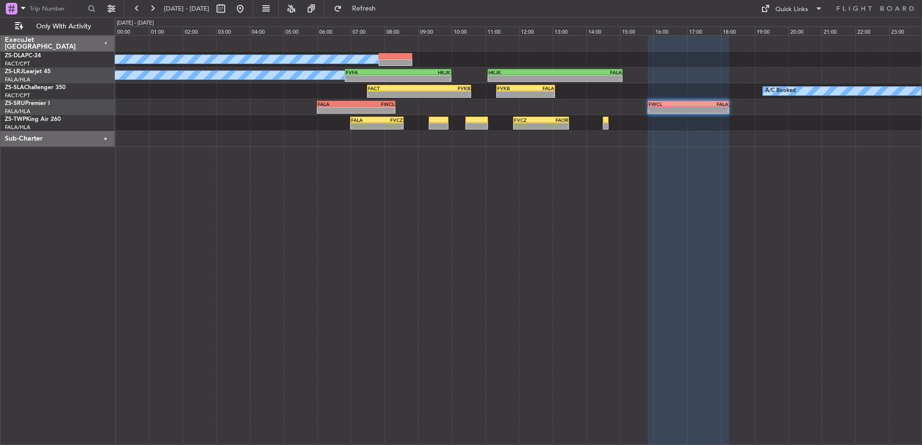
type input "0"
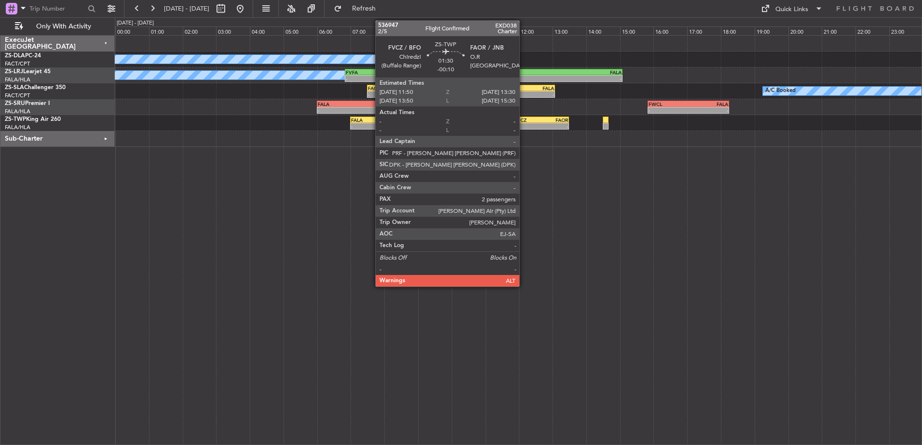
click at [523, 119] on div "FVCZ" at bounding box center [527, 120] width 27 height 6
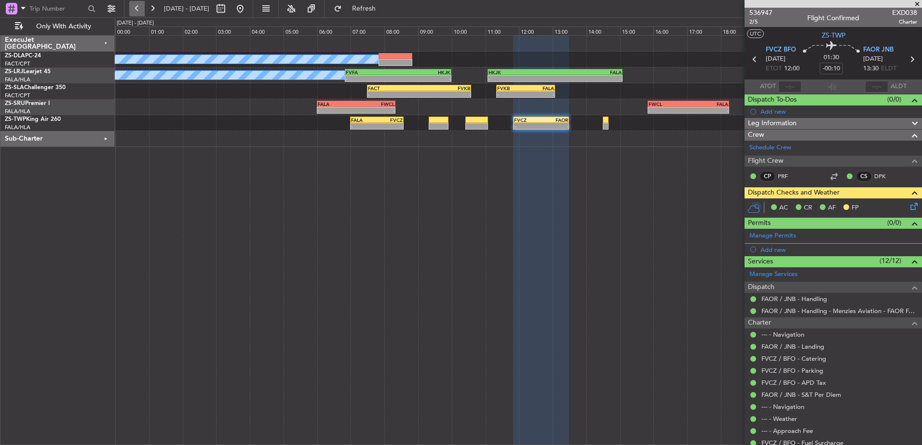
click at [132, 6] on button at bounding box center [136, 8] width 15 height 15
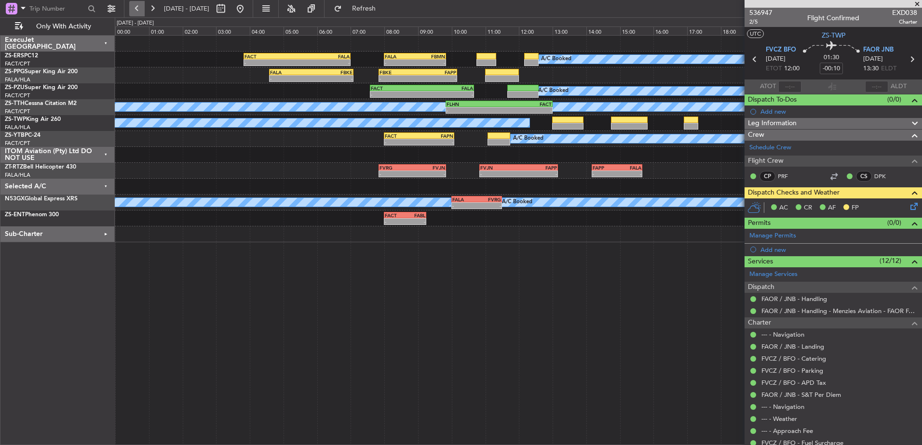
click at [132, 6] on button at bounding box center [136, 8] width 15 height 15
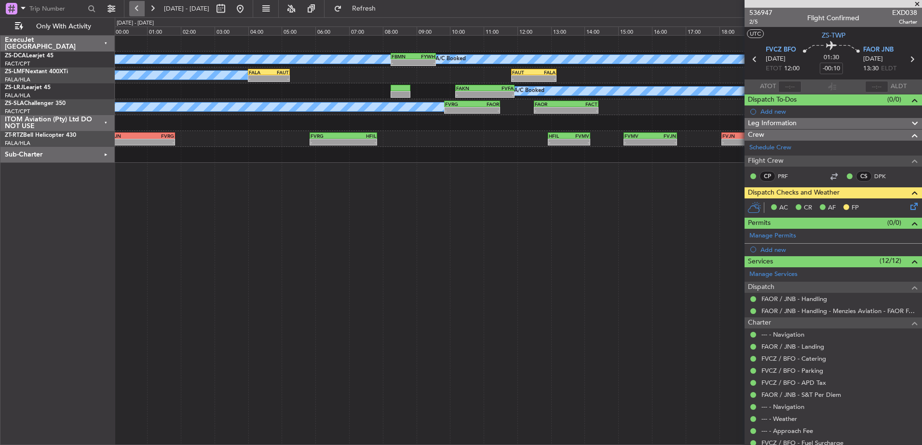
click at [132, 6] on button at bounding box center [136, 8] width 15 height 15
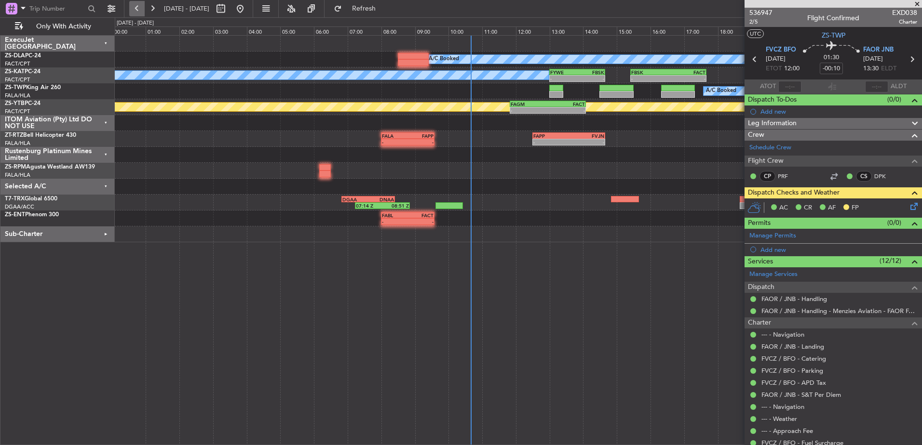
click at [132, 6] on button at bounding box center [136, 8] width 15 height 15
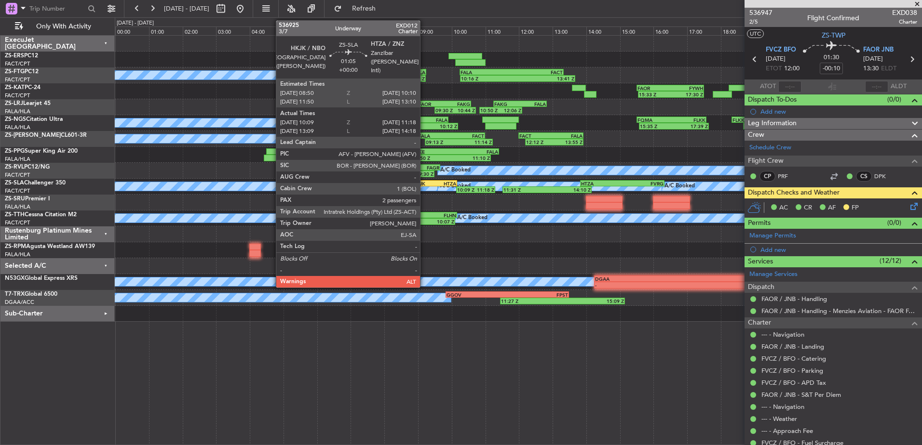
click at [424, 184] on div "HKJK" at bounding box center [424, 184] width 22 height 6
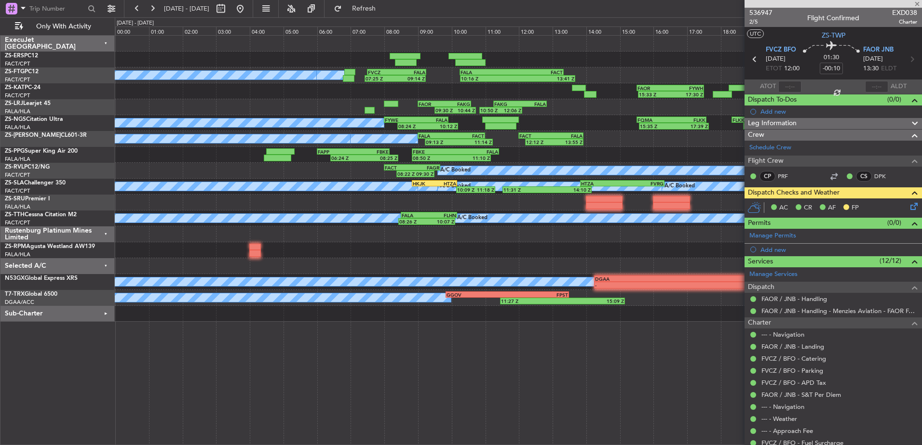
type input "10:19"
type input "11:13"
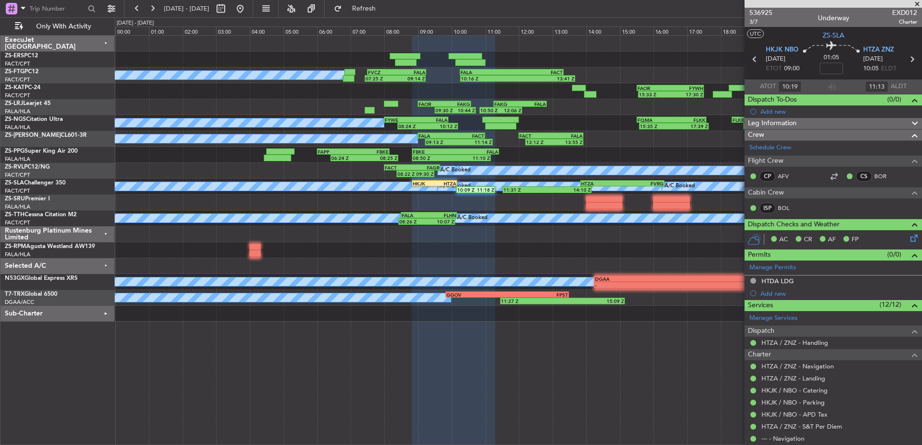
click at [917, 2] on span at bounding box center [917, 4] width 10 height 9
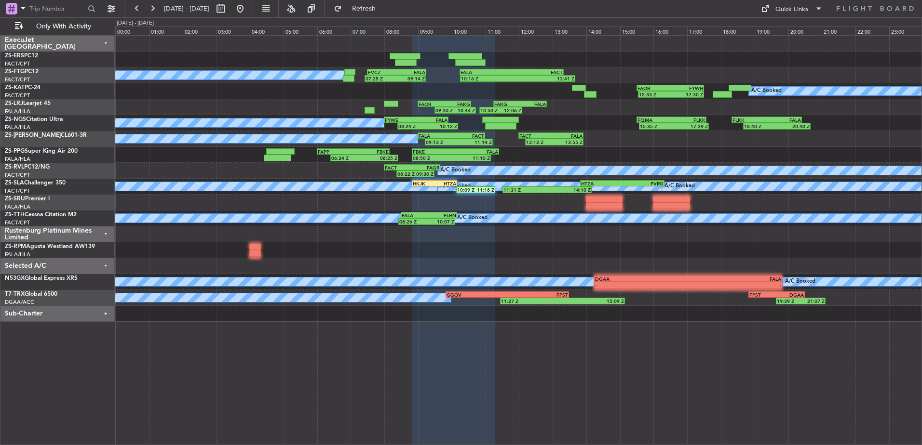
type input "0"
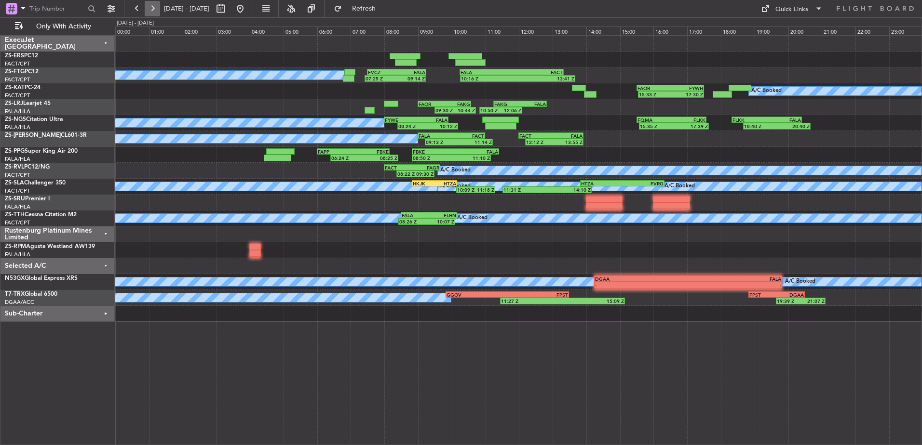
click at [156, 11] on button at bounding box center [152, 8] width 15 height 15
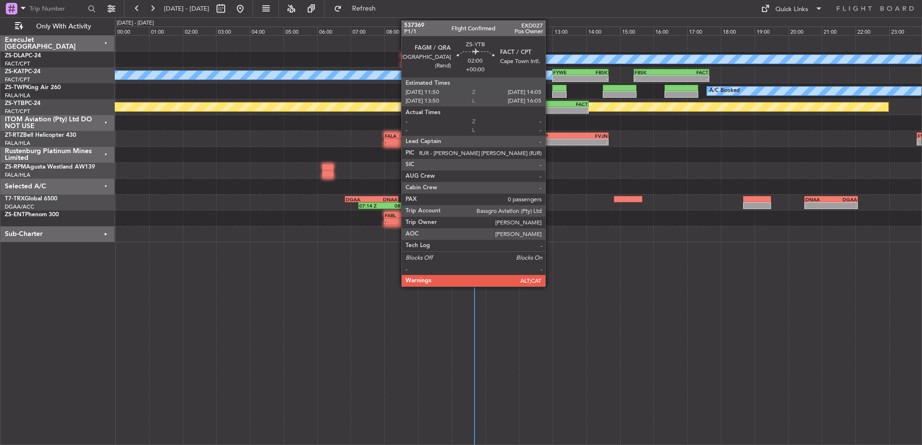
click at [550, 106] on div "FAGM" at bounding box center [532, 104] width 37 height 6
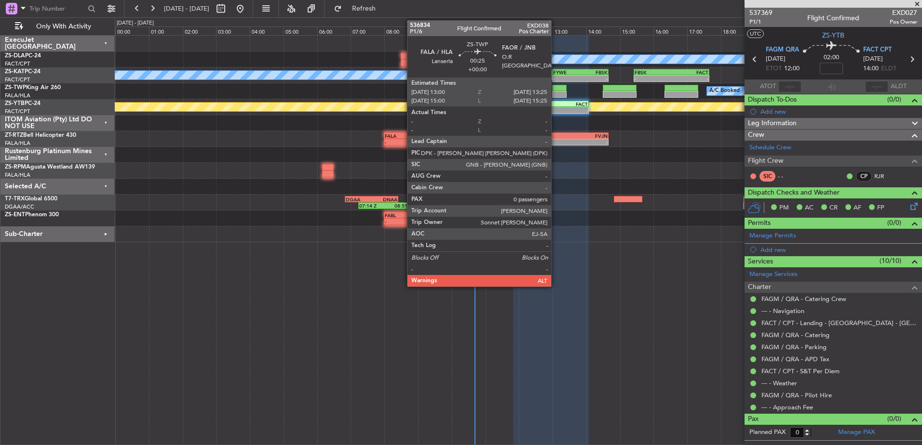
click at [555, 89] on div at bounding box center [559, 88] width 14 height 7
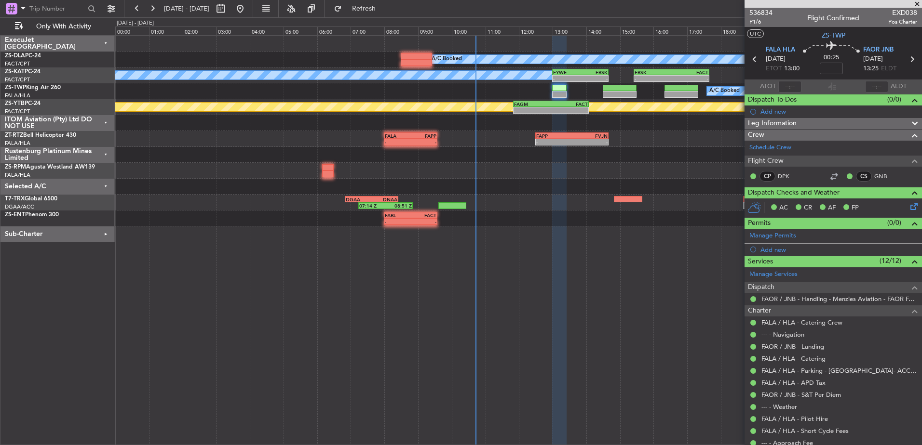
click at [918, 3] on span at bounding box center [917, 4] width 10 height 9
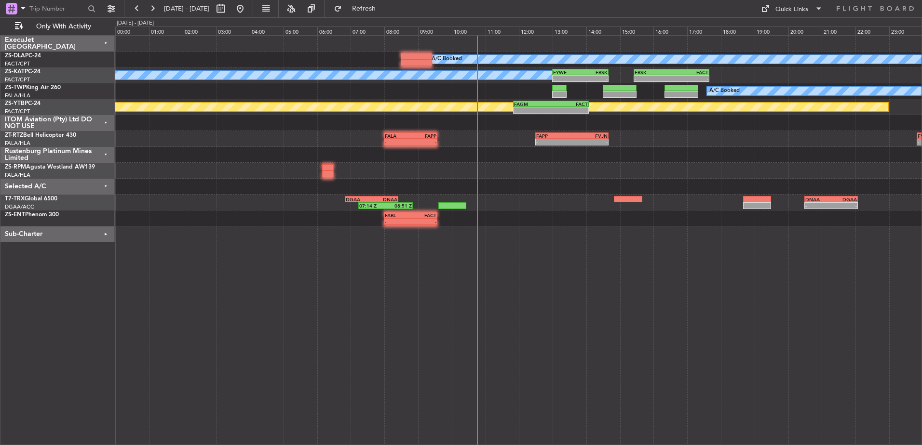
click at [106, 184] on div "Selected A/C" at bounding box center [57, 187] width 114 height 16
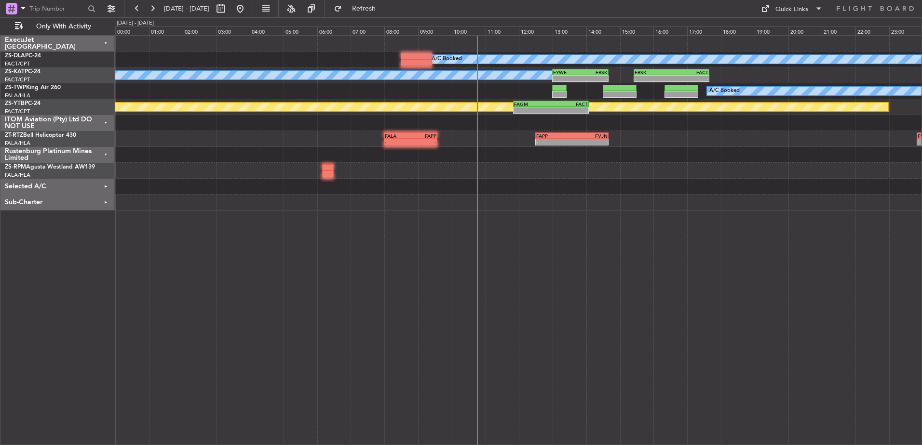
click at [107, 154] on div "Rustenburg Platinum Mines Limited" at bounding box center [57, 155] width 114 height 16
click at [105, 120] on div "ITOM Aviation (Pty) Ltd DO NOT USE" at bounding box center [57, 123] width 114 height 16
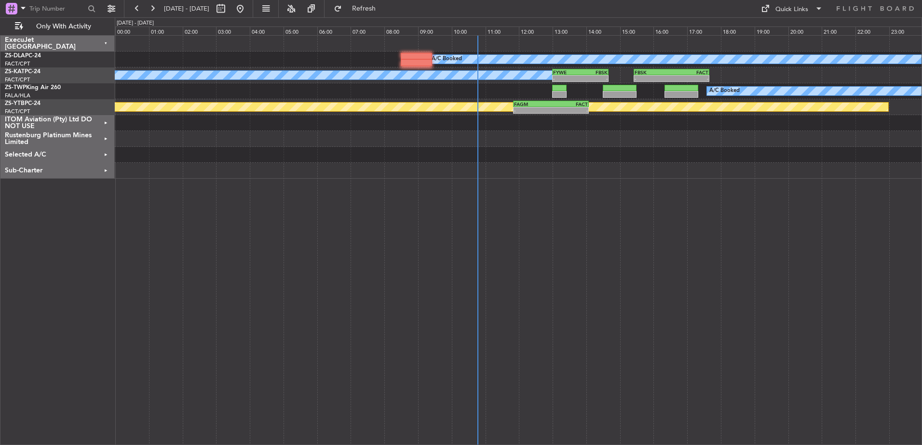
click at [106, 42] on div "ExecuJet South Africa" at bounding box center [57, 44] width 114 height 16
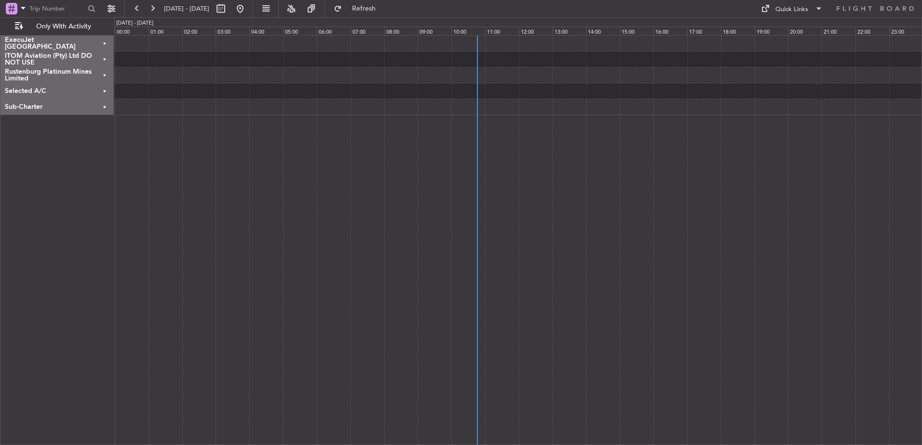
click at [106, 42] on div "ExecuJet South Africa" at bounding box center [56, 44] width 113 height 16
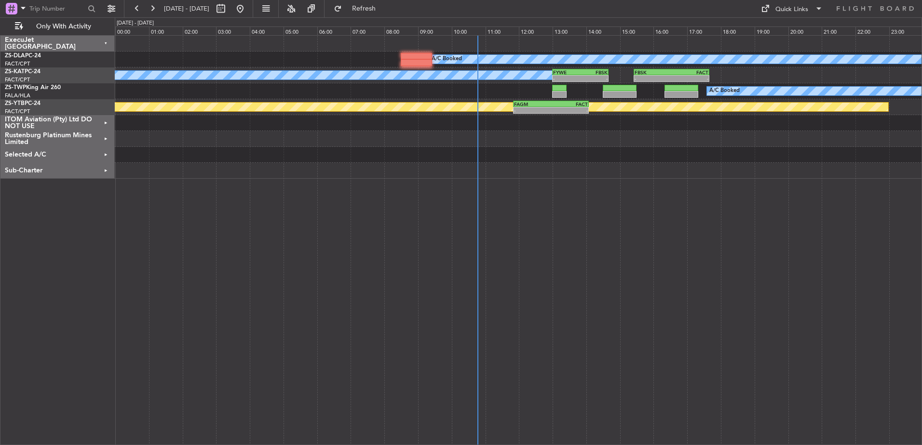
click at [105, 123] on div "ITOM Aviation (Pty) Ltd DO NOT USE" at bounding box center [57, 123] width 114 height 16
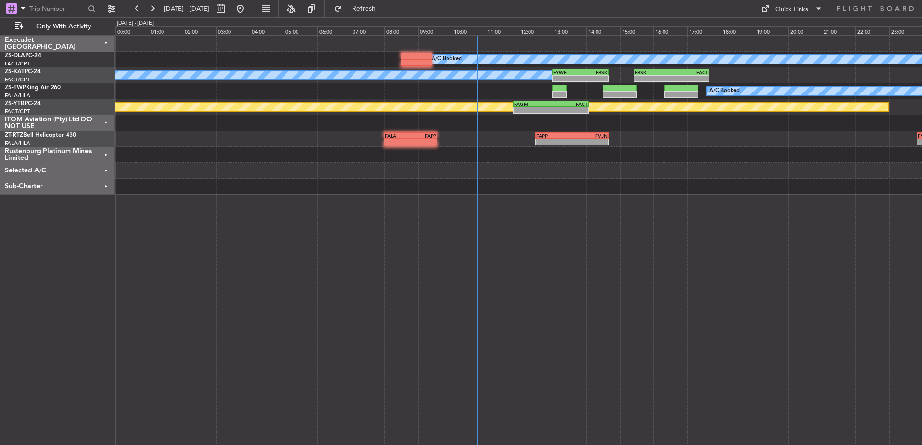
click at [103, 156] on div "Rustenburg Platinum Mines Limited" at bounding box center [57, 155] width 114 height 16
click at [104, 187] on div "Selected A/C" at bounding box center [57, 187] width 114 height 16
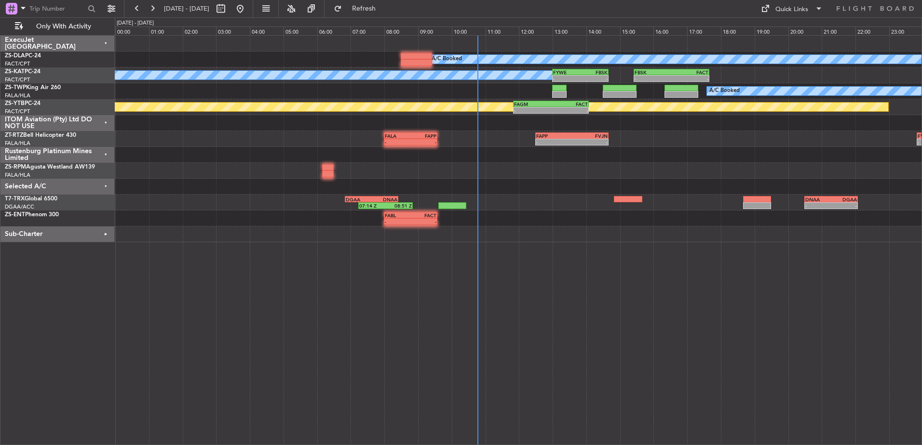
click at [109, 233] on div "Sub-Charter" at bounding box center [57, 235] width 114 height 16
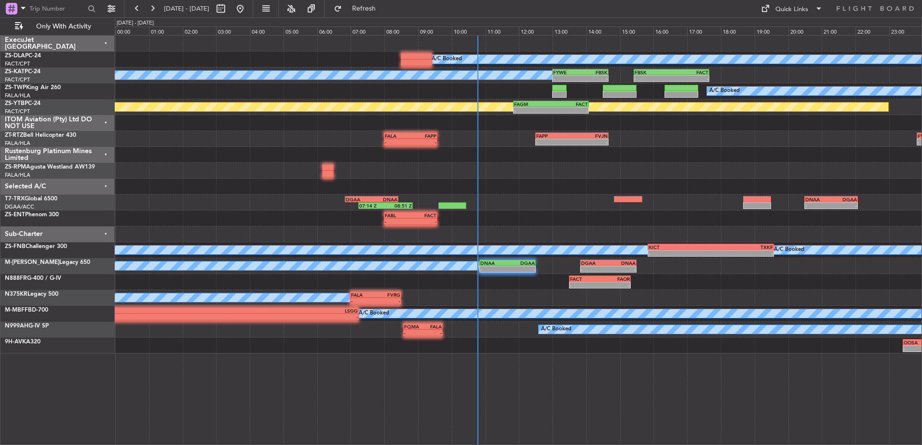
click at [105, 233] on div "Sub-Charter" at bounding box center [57, 235] width 114 height 16
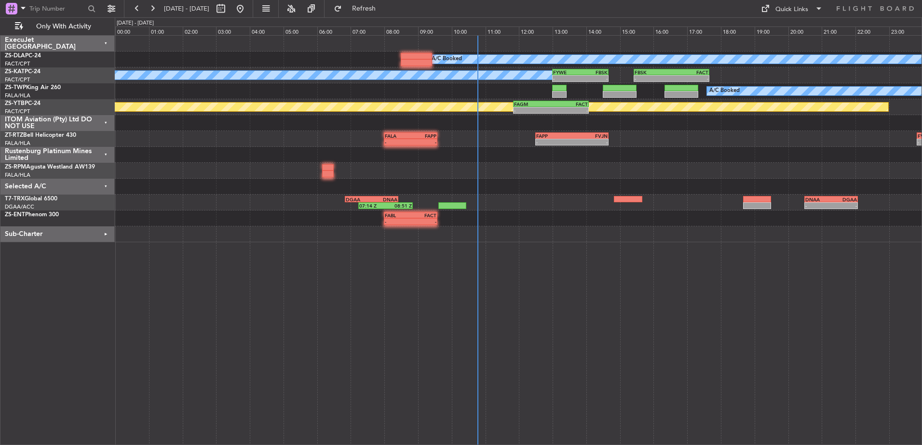
click at [106, 184] on div "Selected A/C" at bounding box center [57, 187] width 114 height 16
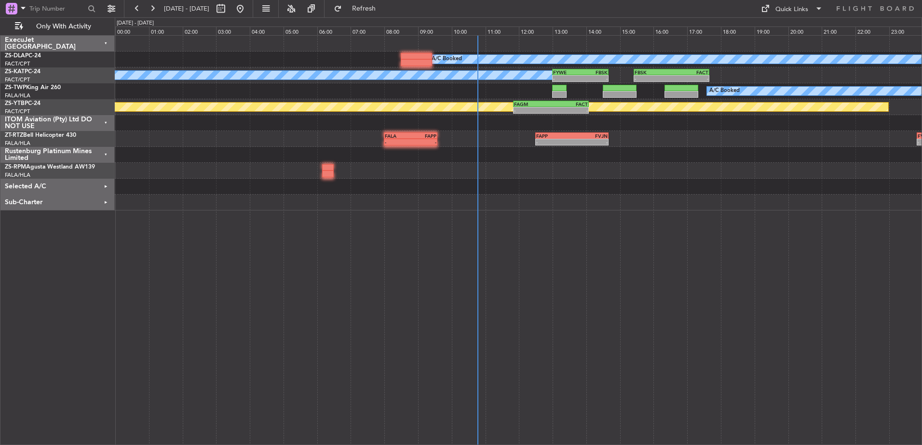
click at [105, 152] on div "Rustenburg Platinum Mines Limited" at bounding box center [57, 155] width 114 height 16
click at [106, 121] on div "ITOM Aviation (Pty) Ltd DO NOT USE" at bounding box center [57, 123] width 114 height 16
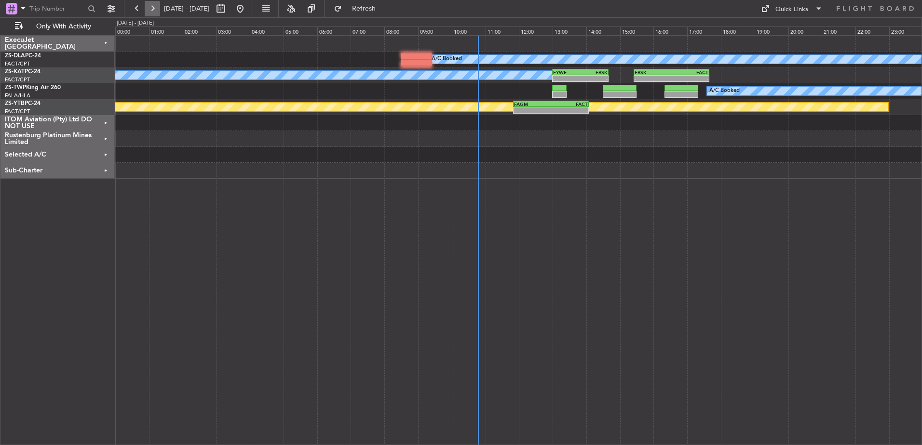
click at [152, 4] on button at bounding box center [152, 8] width 15 height 15
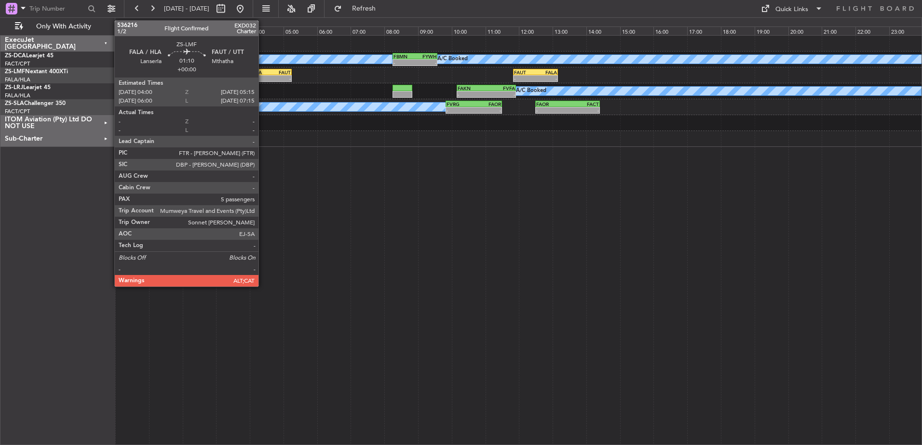
click at [263, 75] on div "FALA 04:00 Z FAUT 05:15 Z" at bounding box center [270, 72] width 42 height 7
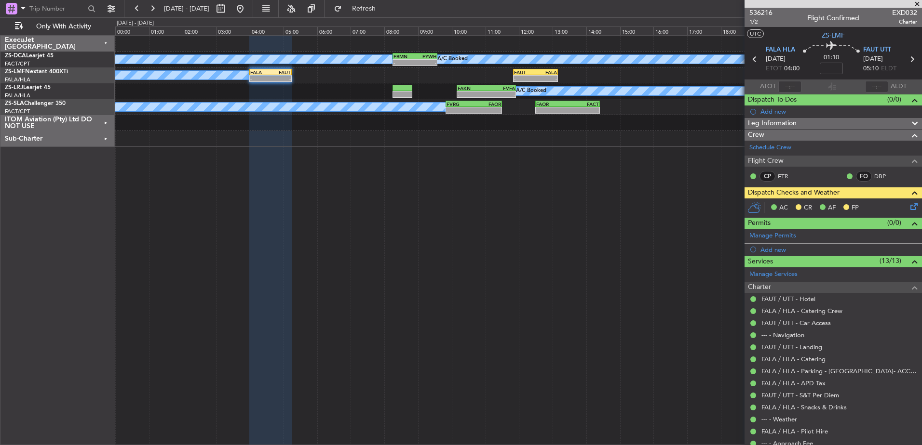
click at [908, 208] on icon at bounding box center [912, 205] width 8 height 8
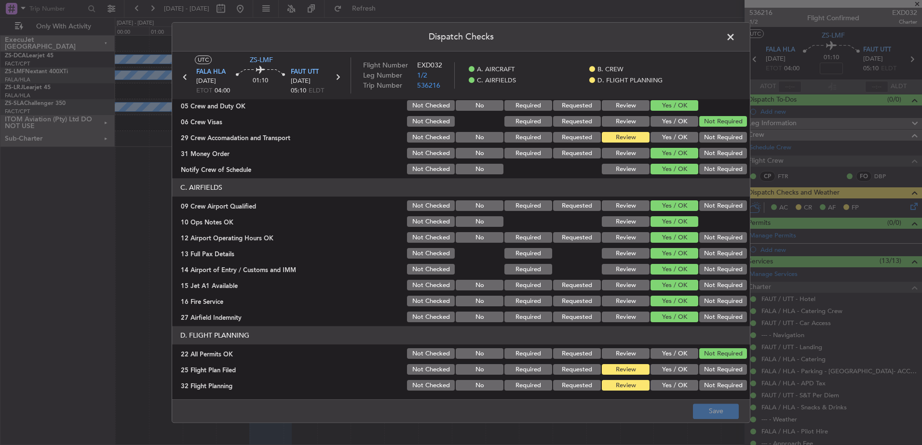
scroll to position [139, 0]
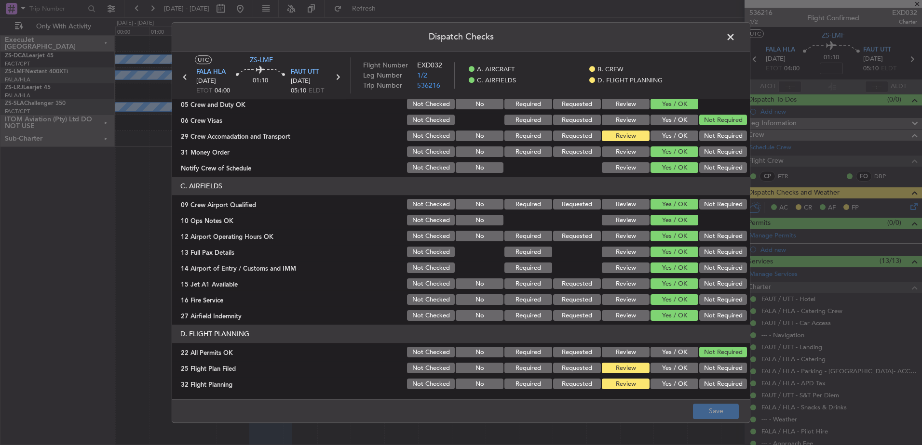
click at [735, 35] on span at bounding box center [735, 39] width 0 height 19
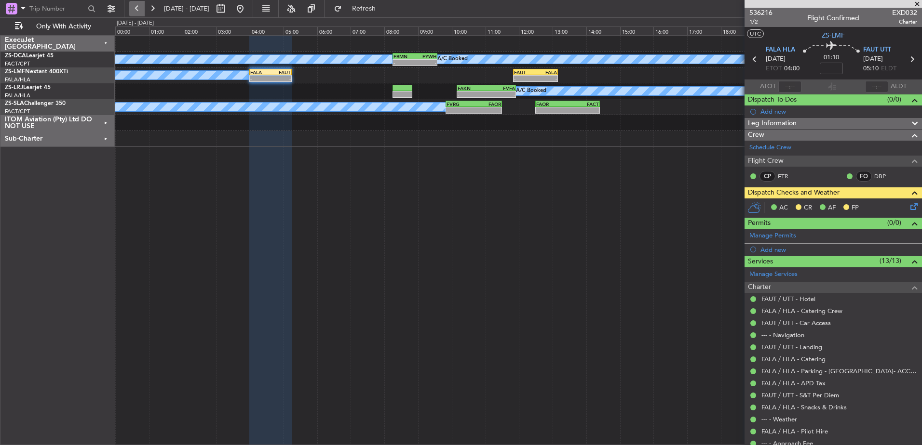
click at [138, 10] on button at bounding box center [136, 8] width 15 height 15
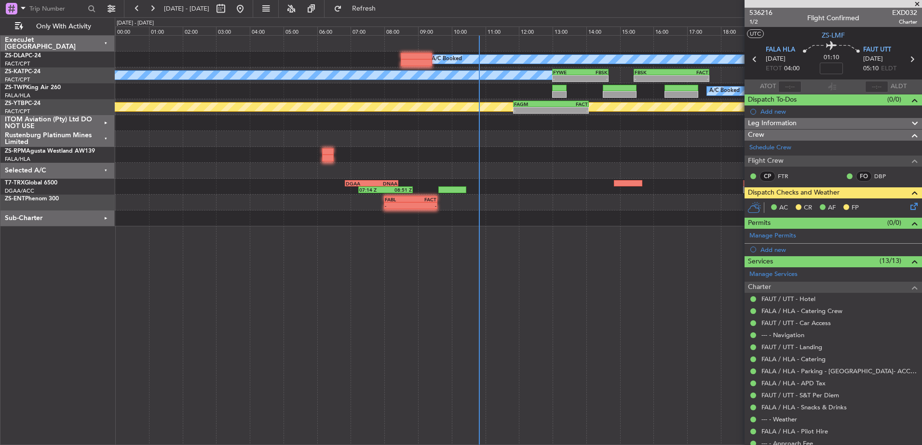
click at [916, 2] on span at bounding box center [917, 4] width 10 height 9
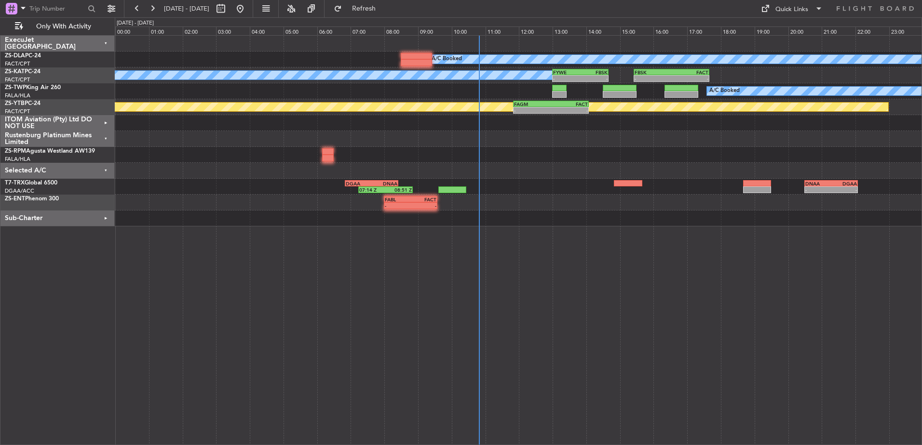
type input "0"
click at [152, 10] on button at bounding box center [152, 8] width 15 height 15
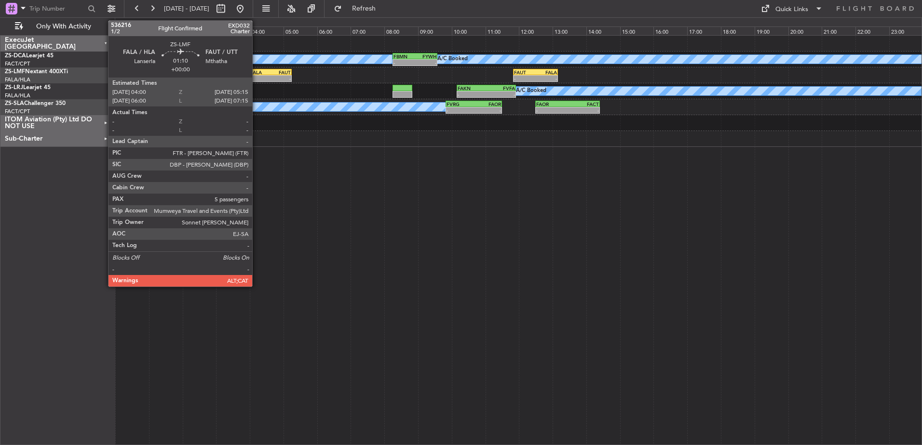
click at [256, 76] on div "-" at bounding box center [260, 79] width 20 height 6
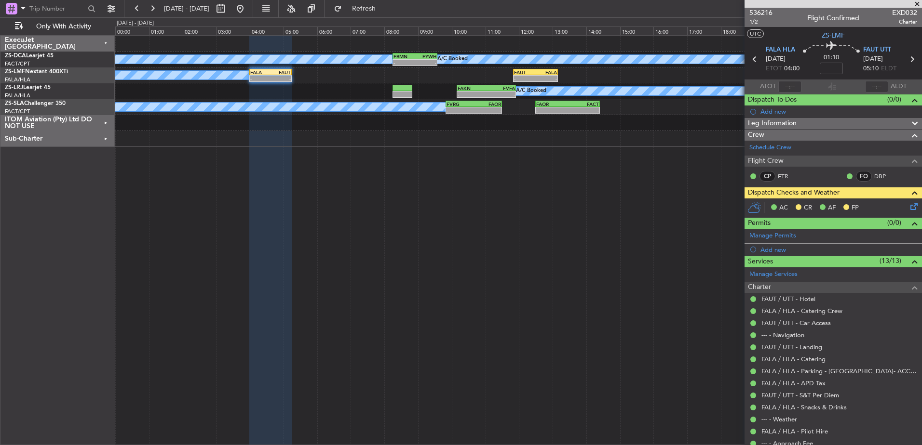
click at [919, 1] on span at bounding box center [917, 4] width 10 height 9
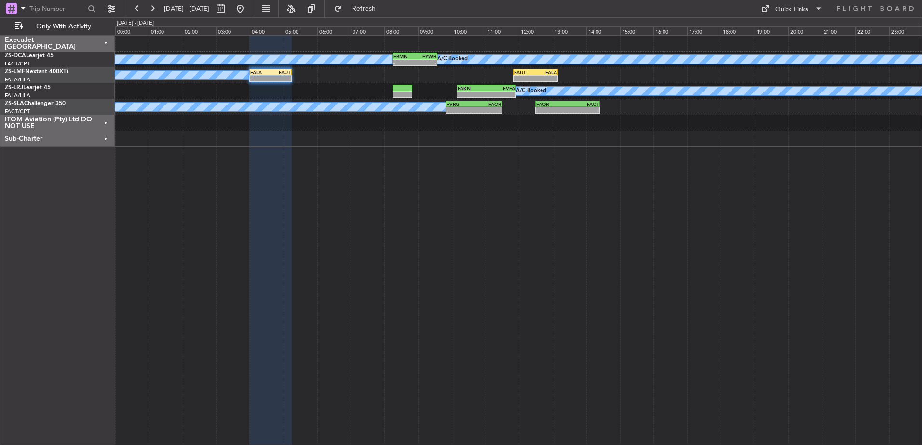
type input "0"
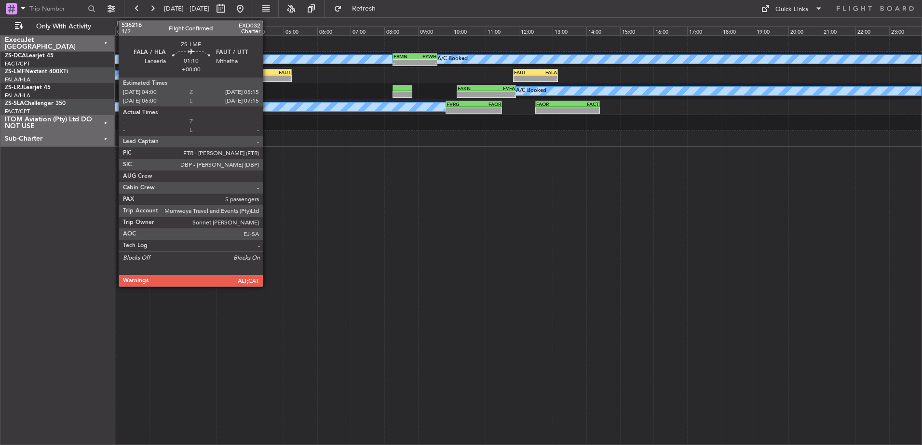
click at [267, 74] on div "FALA" at bounding box center [260, 72] width 20 height 6
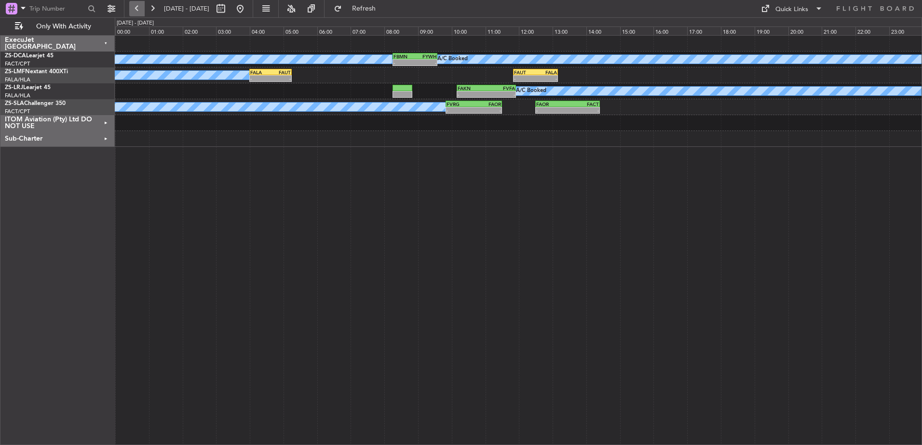
click at [139, 5] on button at bounding box center [136, 8] width 15 height 15
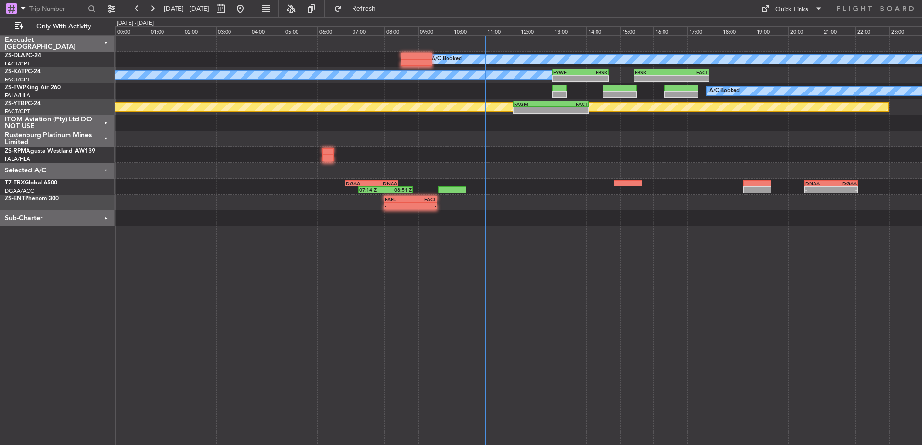
click at [108, 136] on div "Rustenburg Platinum Mines Limited" at bounding box center [57, 139] width 114 height 16
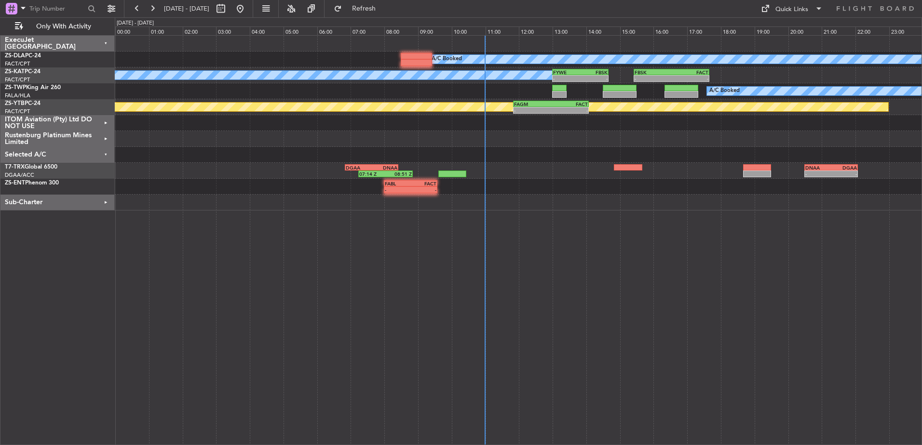
click at [107, 150] on div "Selected A/C" at bounding box center [57, 155] width 114 height 16
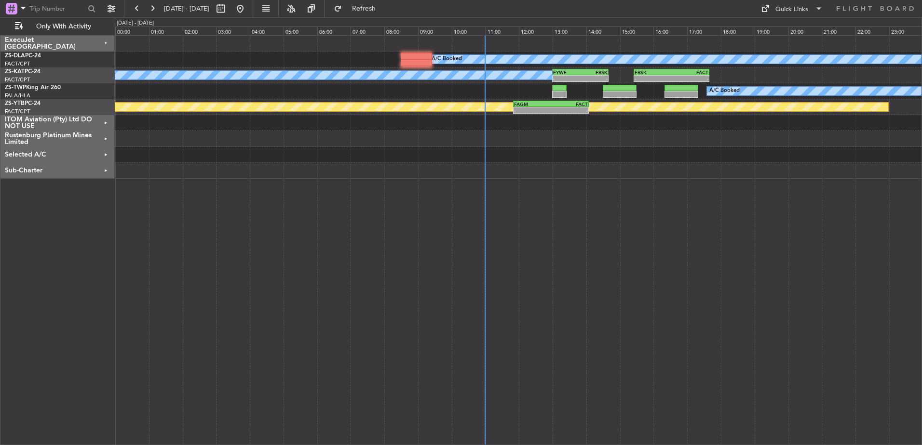
click at [104, 169] on div "Sub-Charter" at bounding box center [57, 171] width 114 height 16
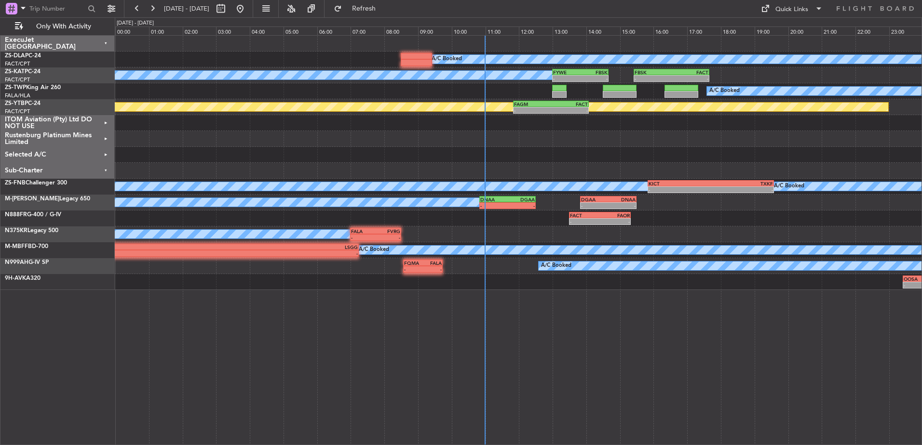
click at [104, 169] on div "Sub-Charter" at bounding box center [57, 171] width 114 height 16
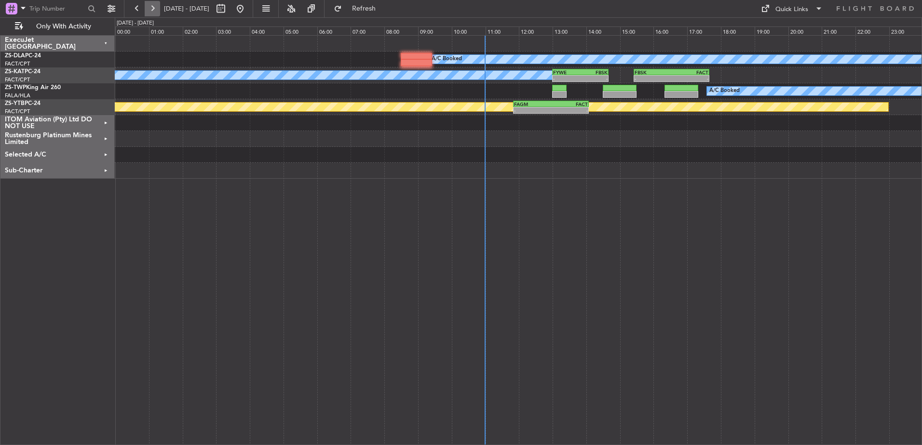
click at [153, 11] on button at bounding box center [152, 8] width 15 height 15
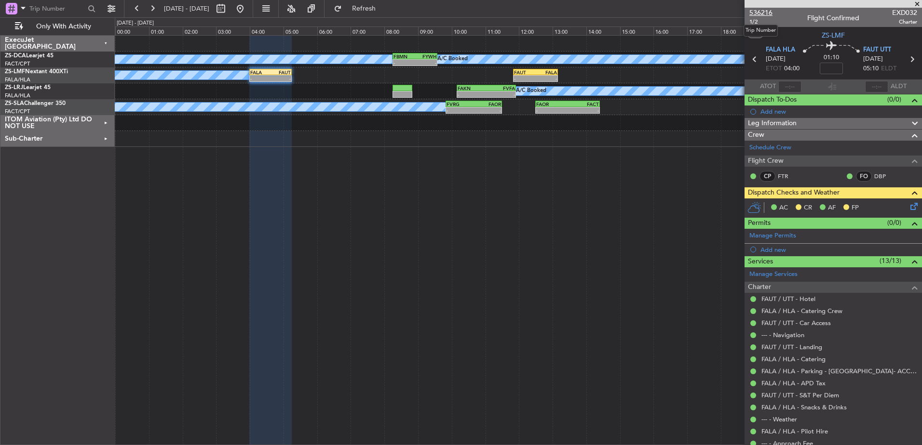
click at [764, 10] on span "536216" at bounding box center [760, 13] width 23 height 10
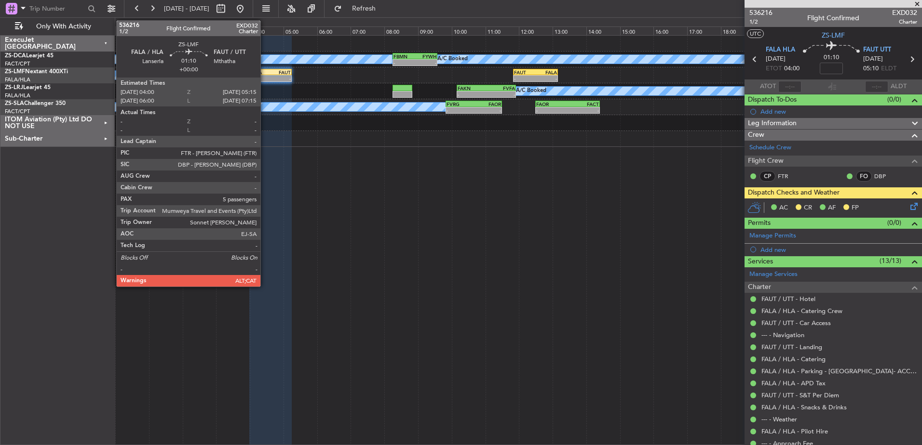
click at [265, 72] on div "FALA" at bounding box center [260, 72] width 20 height 6
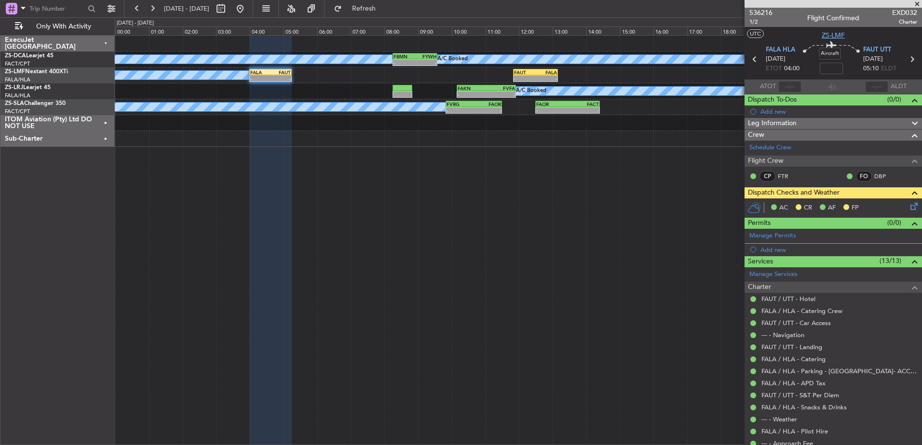
click at [824, 33] on span "ZS-LMF" at bounding box center [832, 35] width 23 height 10
click at [134, 10] on button at bounding box center [136, 8] width 15 height 15
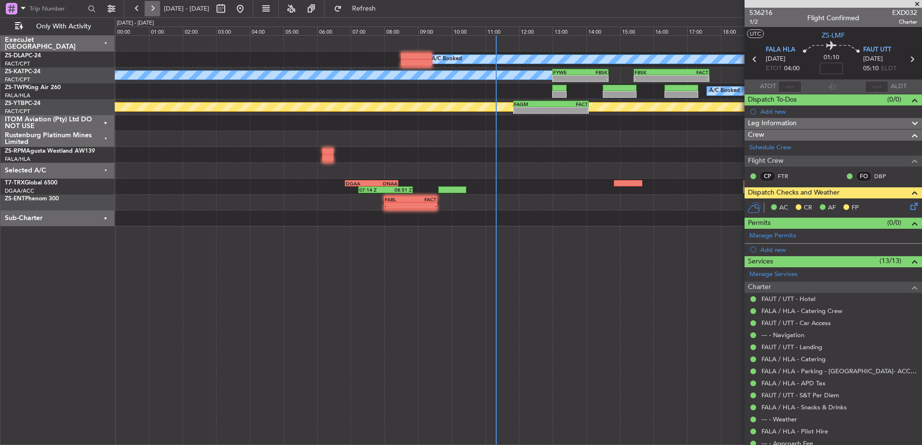
click at [154, 10] on button at bounding box center [152, 8] width 15 height 15
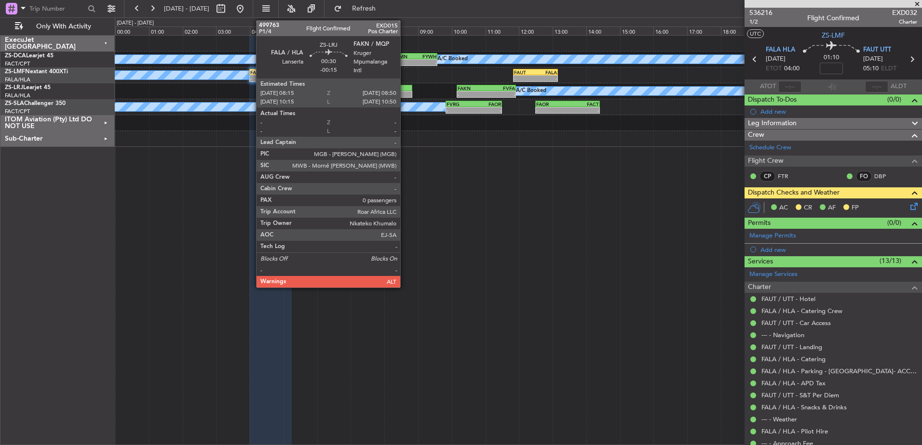
click at [404, 93] on div at bounding box center [402, 94] width 20 height 7
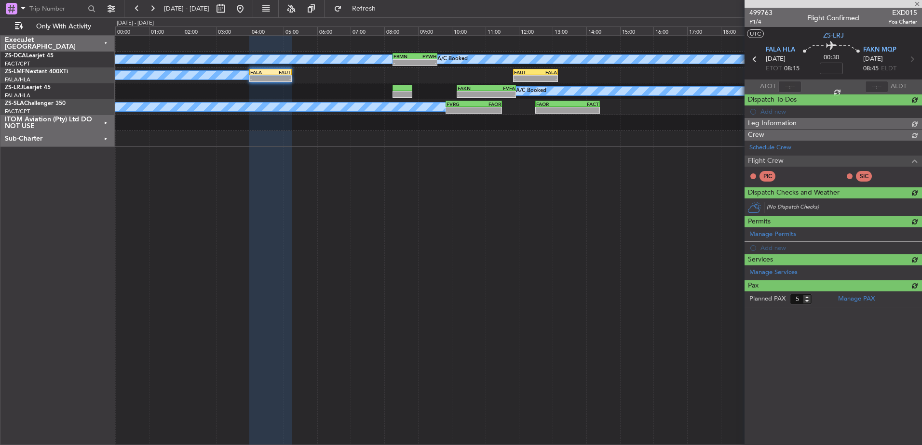
type input "-00:15"
type input "0"
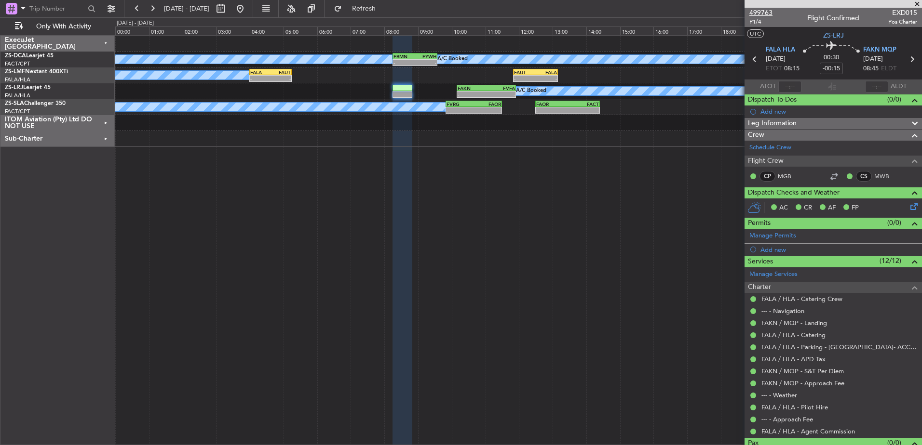
click at [761, 11] on span "499763" at bounding box center [760, 13] width 23 height 10
click at [151, 11] on button at bounding box center [152, 8] width 15 height 15
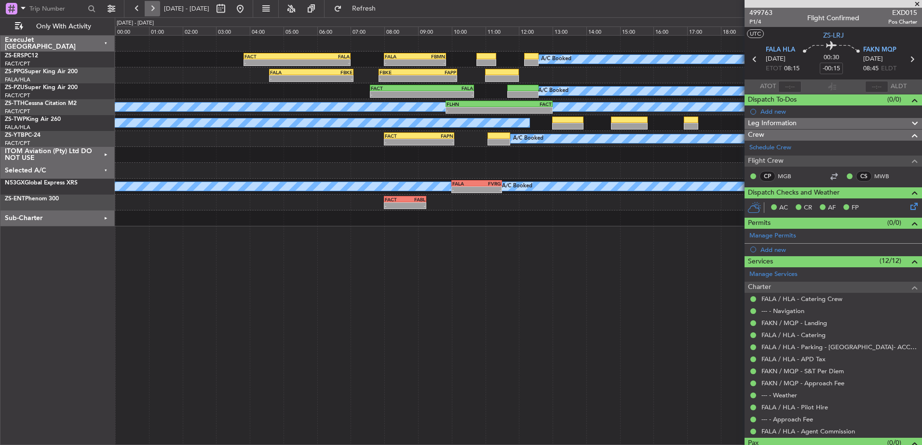
click at [151, 11] on button at bounding box center [152, 8] width 15 height 15
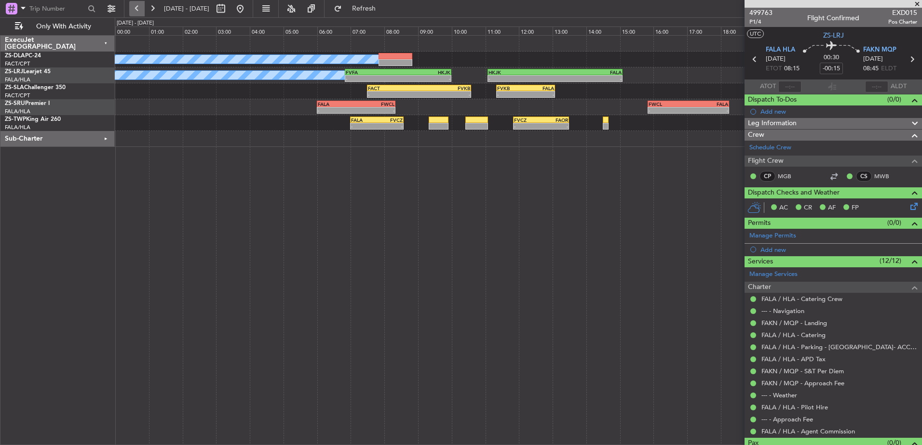
click at [135, 10] on button at bounding box center [136, 8] width 15 height 15
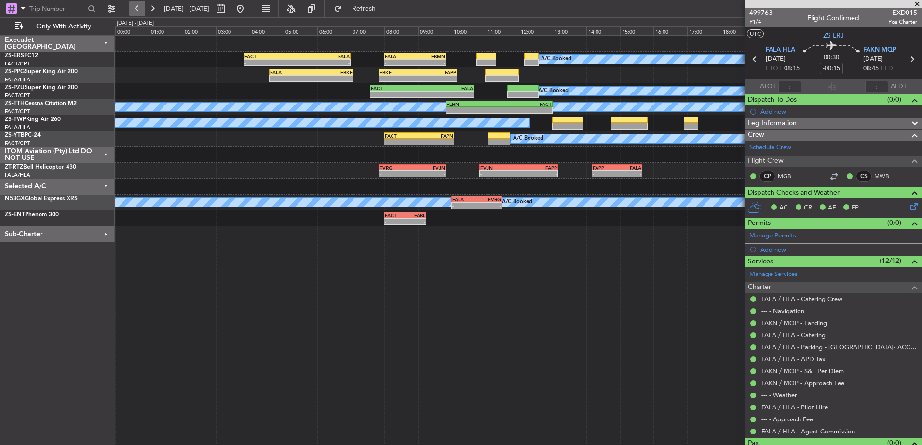
click at [135, 10] on button at bounding box center [136, 8] width 15 height 15
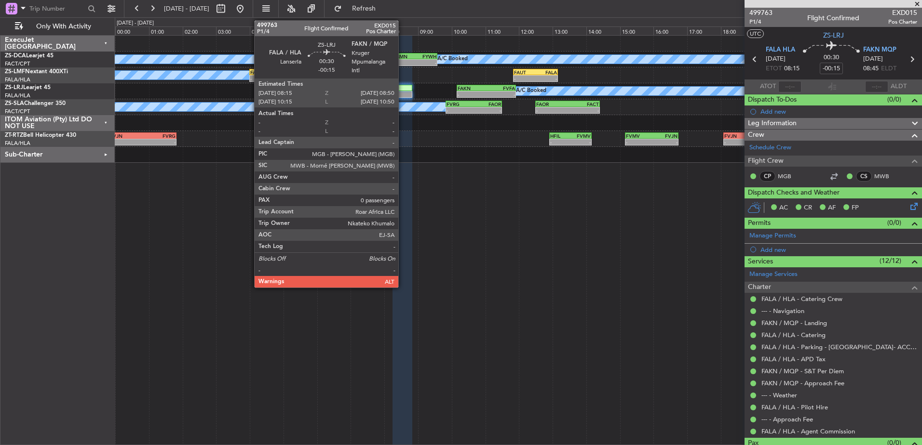
click at [402, 93] on div at bounding box center [402, 94] width 20 height 7
click at [403, 94] on div at bounding box center [402, 94] width 20 height 7
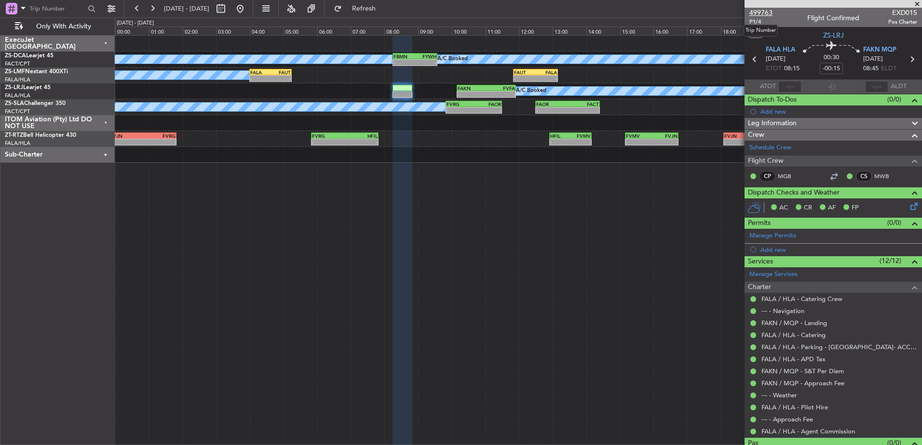
click at [767, 13] on span "499763" at bounding box center [760, 13] width 23 height 10
click at [135, 11] on button at bounding box center [136, 8] width 15 height 15
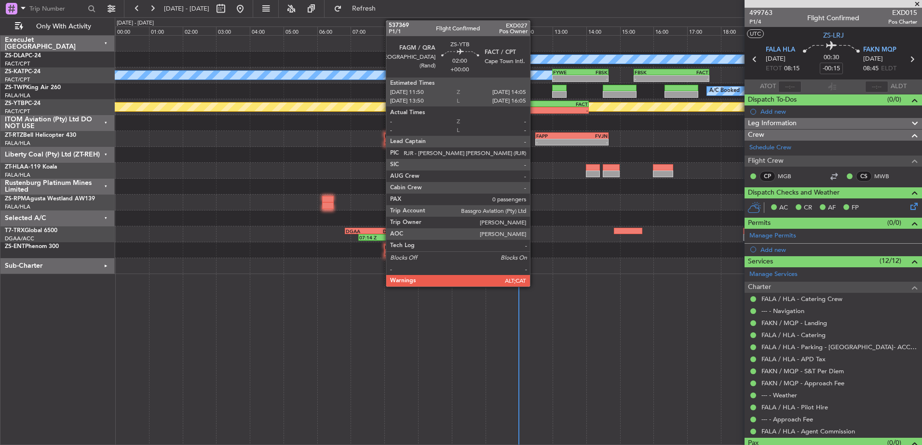
click at [534, 107] on div "FAGM 11:50 Z FACT 14:05 Z" at bounding box center [551, 104] width 76 height 7
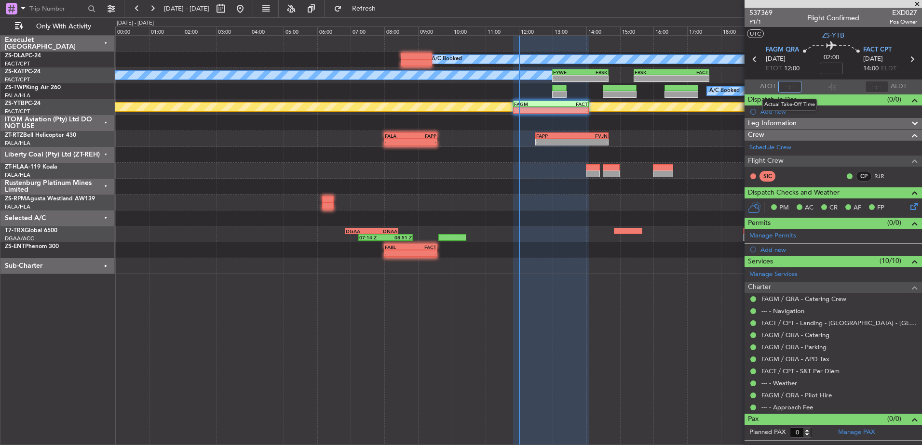
click at [792, 87] on input "text" at bounding box center [789, 87] width 23 height 12
type input "11:54"
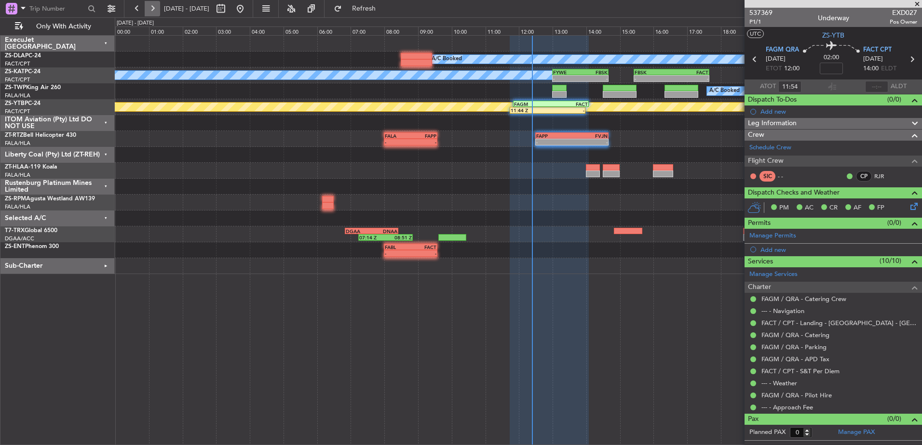
click at [154, 8] on button at bounding box center [152, 8] width 15 height 15
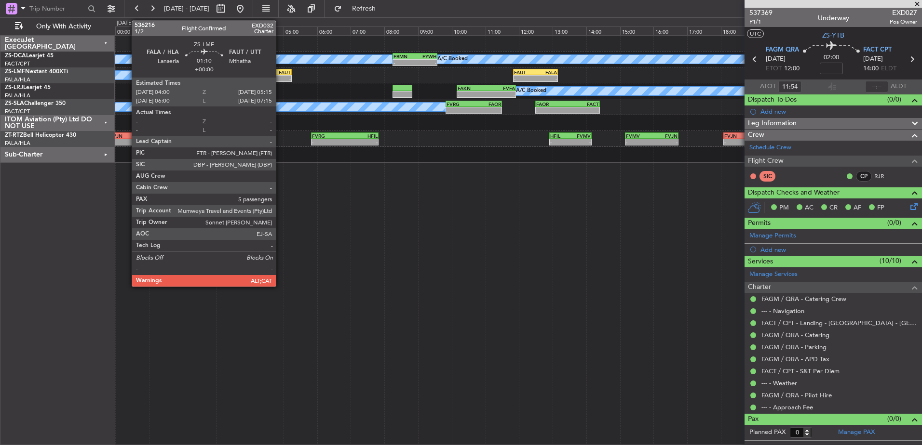
click at [280, 77] on div "-" at bounding box center [280, 79] width 20 height 6
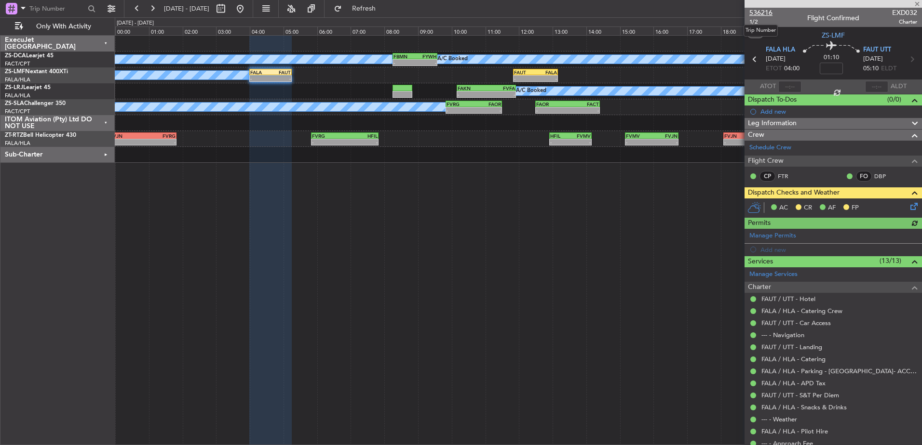
click at [764, 10] on span "536216" at bounding box center [760, 13] width 23 height 10
click at [134, 11] on button at bounding box center [136, 8] width 15 height 15
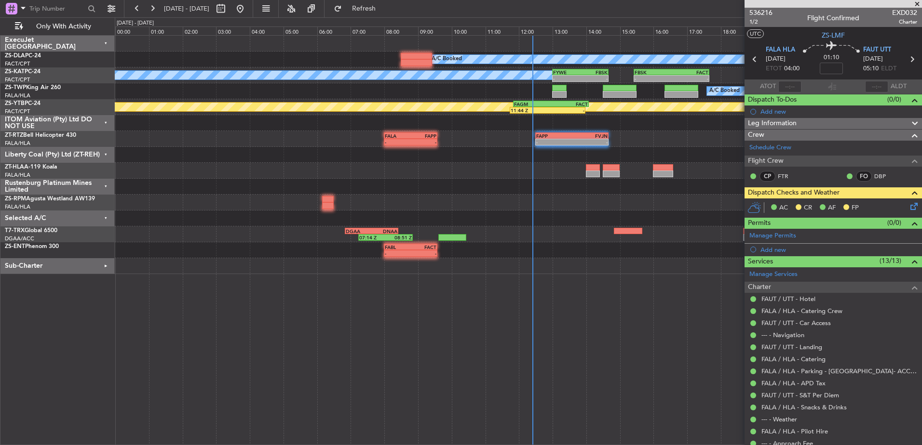
click at [919, 2] on span at bounding box center [917, 4] width 10 height 9
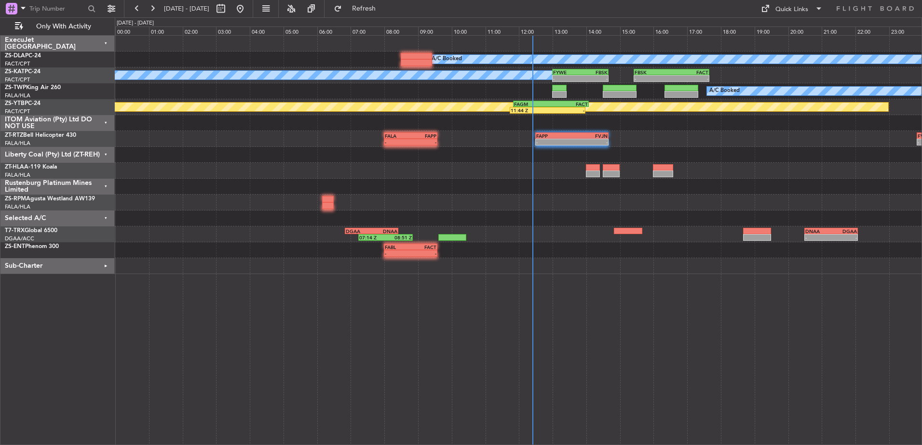
type input "0"
click at [105, 216] on div "Selected A/C" at bounding box center [57, 219] width 114 height 16
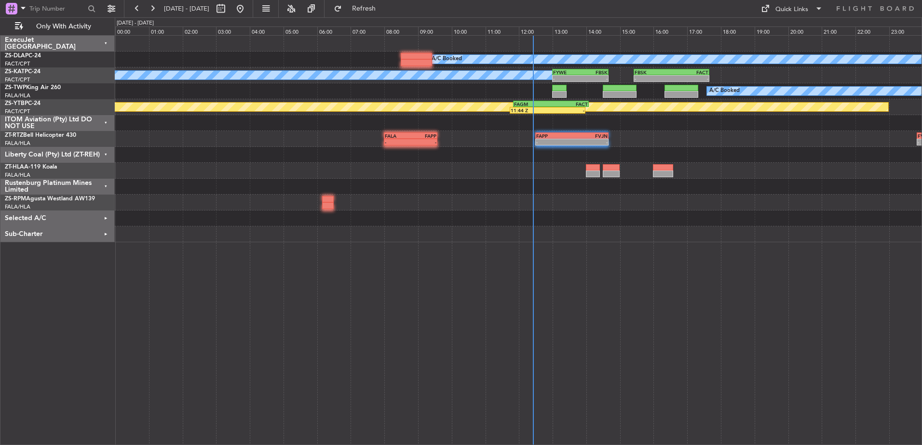
click at [104, 185] on div "Rustenburg Platinum Mines Limited" at bounding box center [57, 187] width 114 height 16
click at [103, 151] on div "Liberty Coal (Pty) Ltd (ZT-REH)" at bounding box center [57, 155] width 114 height 16
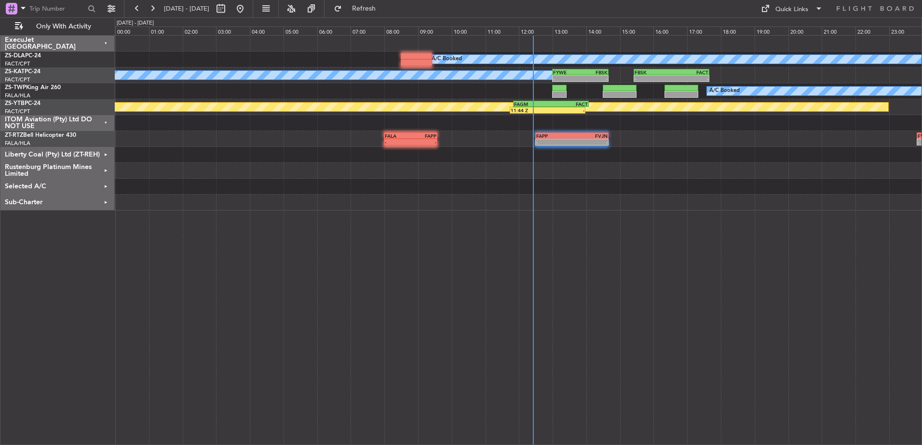
click at [108, 121] on div "ITOM Aviation (Pty) Ltd DO NOT USE" at bounding box center [57, 123] width 114 height 16
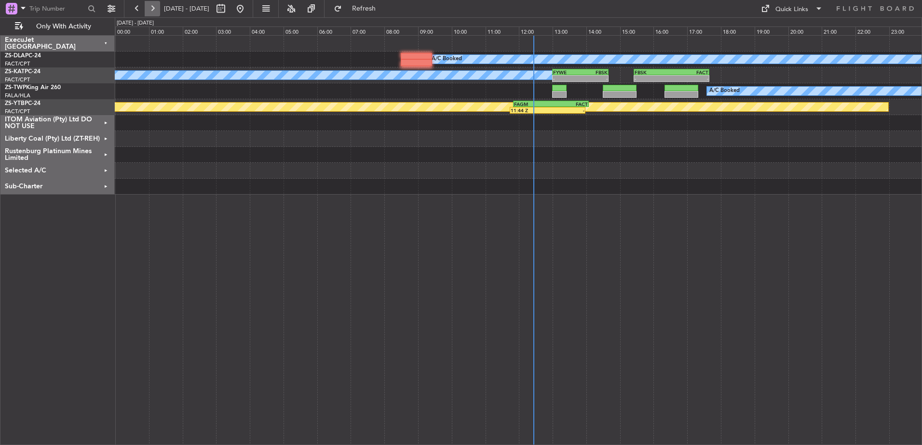
click at [153, 12] on button at bounding box center [152, 8] width 15 height 15
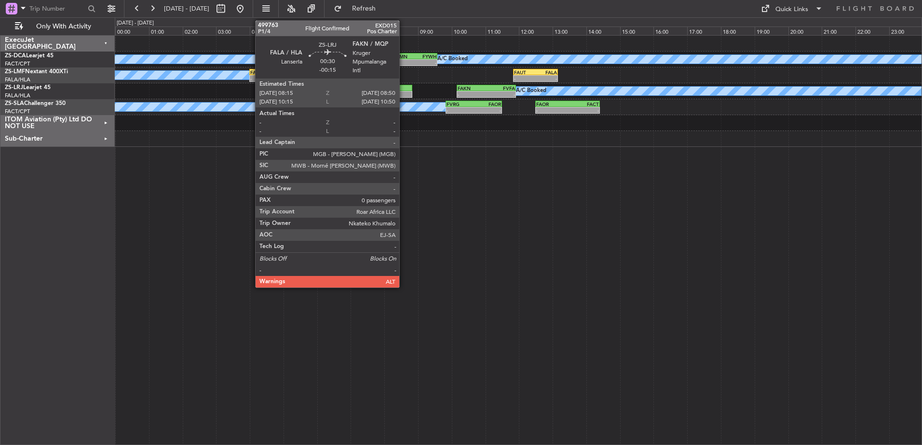
click at [403, 93] on div at bounding box center [402, 94] width 20 height 7
